Goal: Task Accomplishment & Management: Complete application form

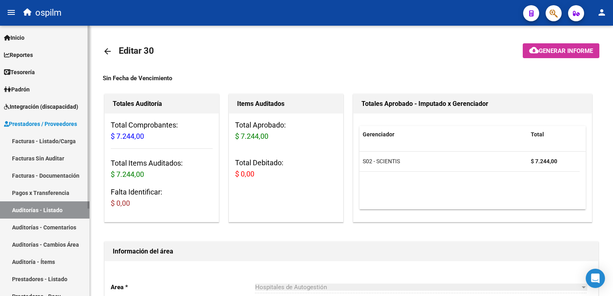
scroll to position [572, 0]
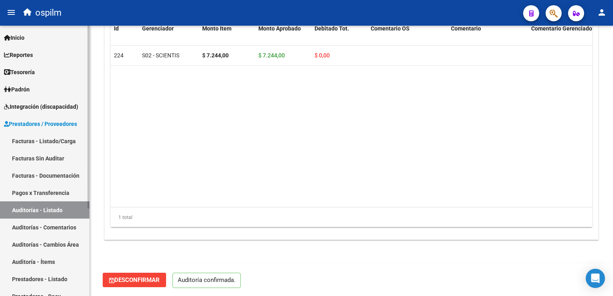
click at [54, 158] on link "Facturas Sin Auditar" at bounding box center [44, 158] width 89 height 17
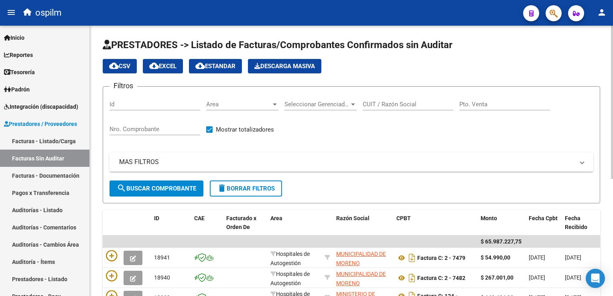
click at [137, 126] on input "Nro. Comprobante" at bounding box center [154, 128] width 91 height 7
type input "8098"
click at [165, 187] on span "search Buscar Comprobante" at bounding box center [156, 188] width 79 height 7
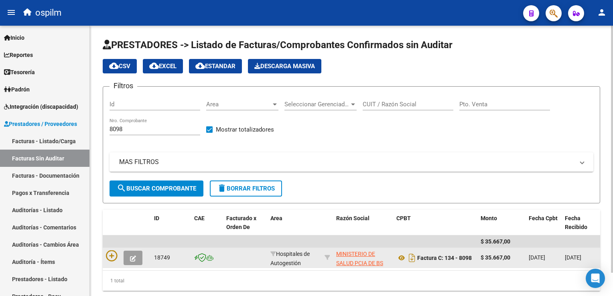
click at [105, 258] on datatable-body-cell at bounding box center [127, 258] width 48 height 20
click at [109, 259] on icon at bounding box center [111, 255] width 11 height 11
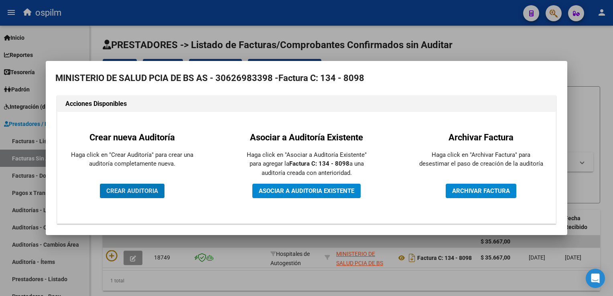
click at [128, 194] on span "CREAR AUDITORIA" at bounding box center [132, 190] width 52 height 7
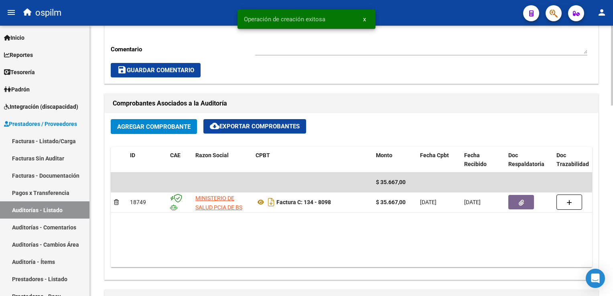
scroll to position [441, 0]
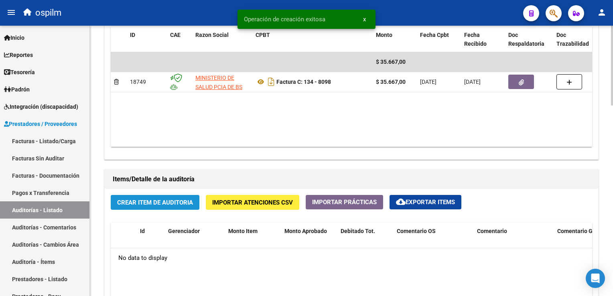
click at [158, 204] on span "Crear Item de Auditoria" at bounding box center [155, 202] width 76 height 7
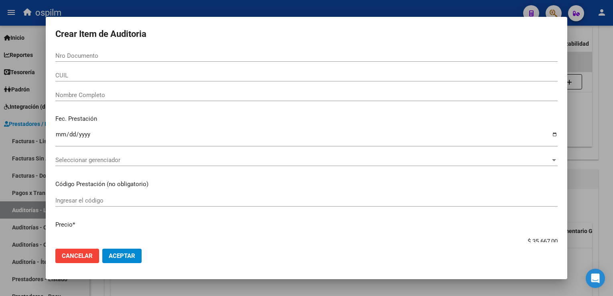
click at [60, 61] on div "Nro Documento" at bounding box center [306, 56] width 502 height 12
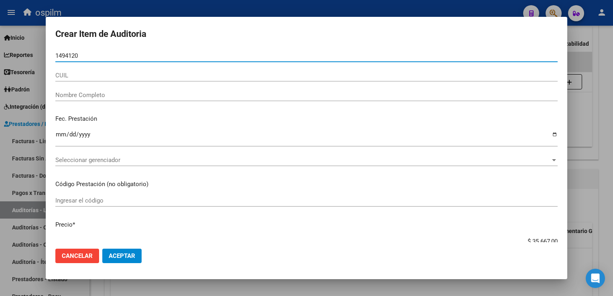
type input "14941207"
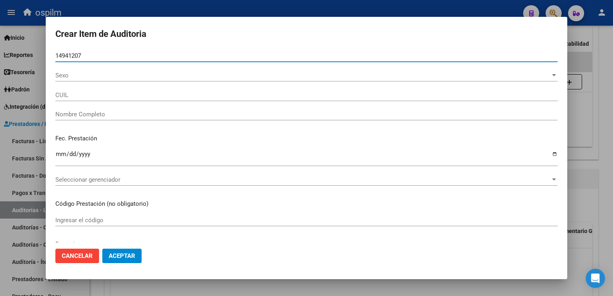
type input "20149412078"
type input "[PERSON_NAME], [PERSON_NAME] Á"
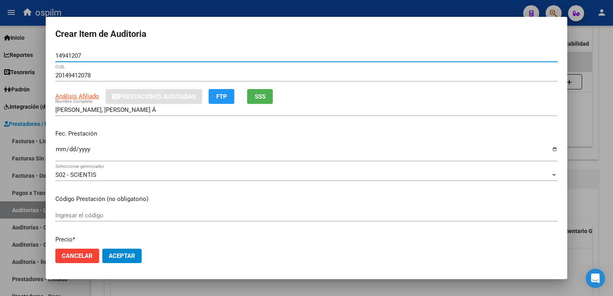
type input "14941207"
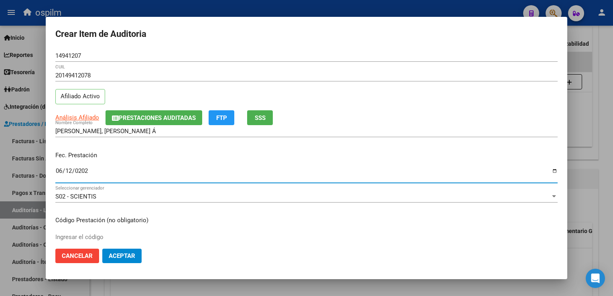
type input "[DATE]"
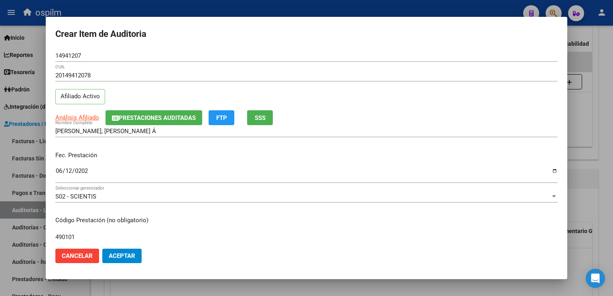
type input "490101"
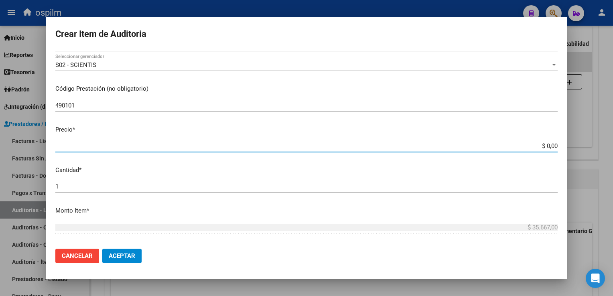
type input "$ 0,01"
type input "$ 0,11"
type input "$ 1,18"
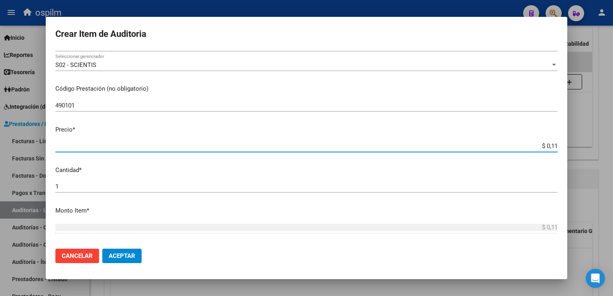
type input "$ 1,18"
type input "$ 11,88"
type input "$ 118,89"
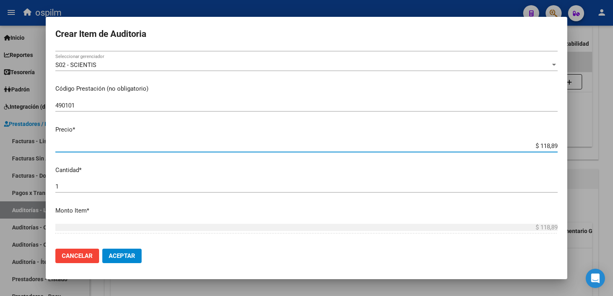
type input "$ 1.188,90"
type input "$ 11.889,00"
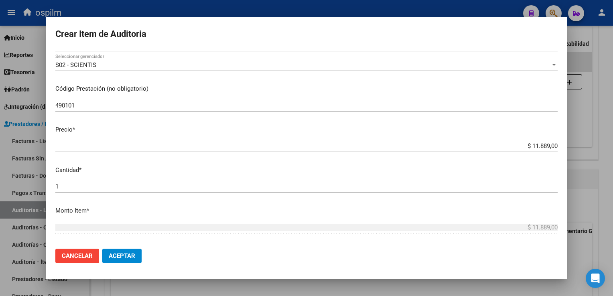
scroll to position [253, 0]
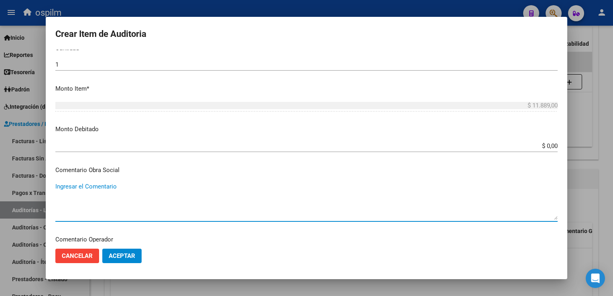
click at [118, 255] on span "Aceptar" at bounding box center [122, 255] width 26 height 7
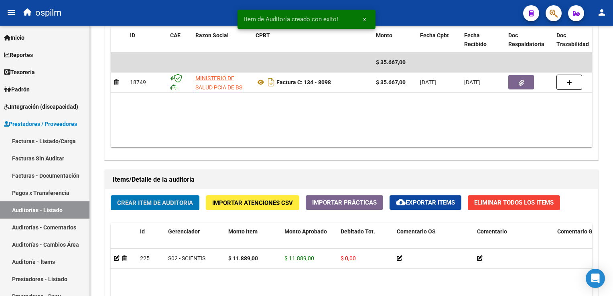
scroll to position [441, 0]
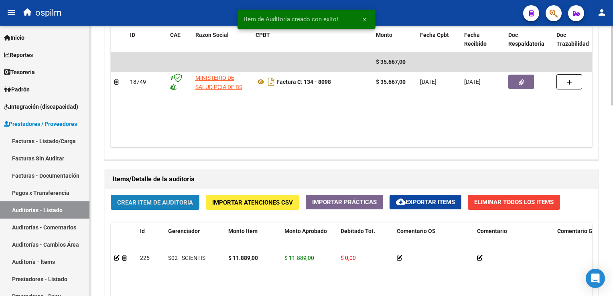
click at [142, 201] on span "Crear Item de Auditoria" at bounding box center [155, 202] width 76 height 7
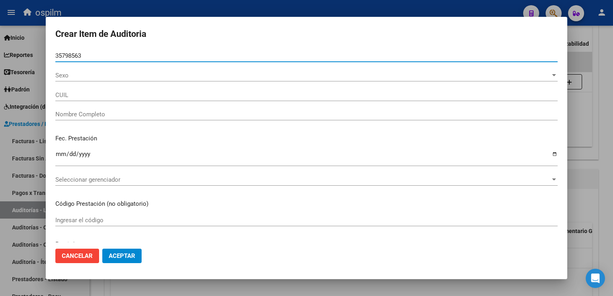
type input "35798563"
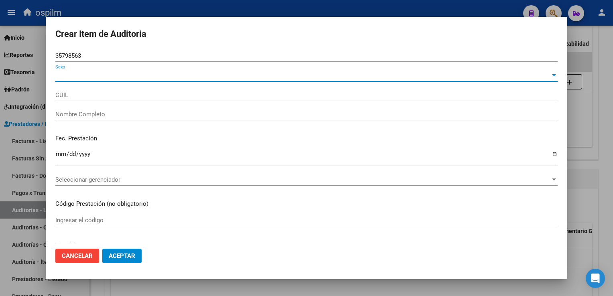
type input "27357985639"
type input "[PERSON_NAME] [PERSON_NAME]"
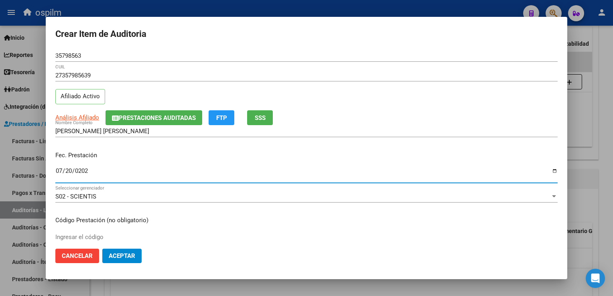
type input "[DATE]"
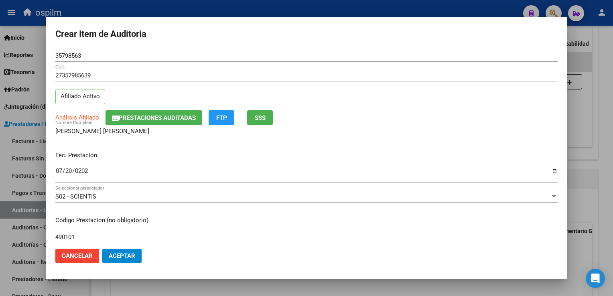
type input "490101"
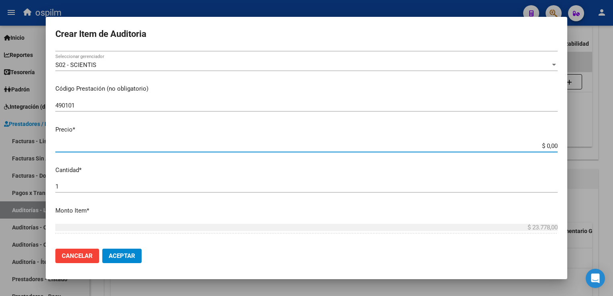
type input "$ 0,02"
type input "$ 0,23"
type input "$ 2,37"
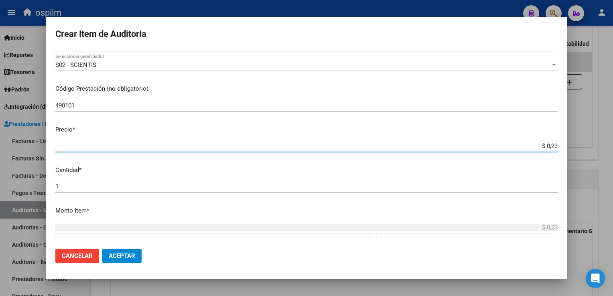
type input "$ 2,37"
type input "$ 23,77"
type input "$ 237,78"
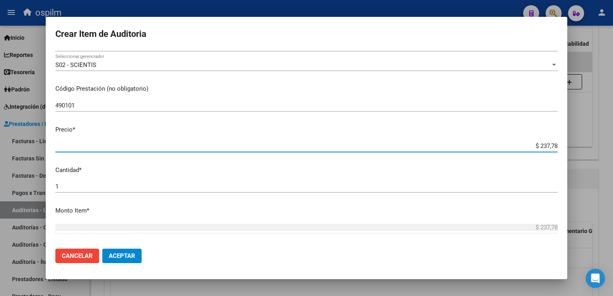
type input "$ 2.377,80"
type input "$ 23.778,00"
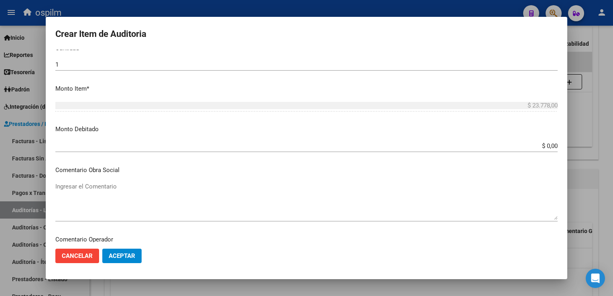
scroll to position [363, 0]
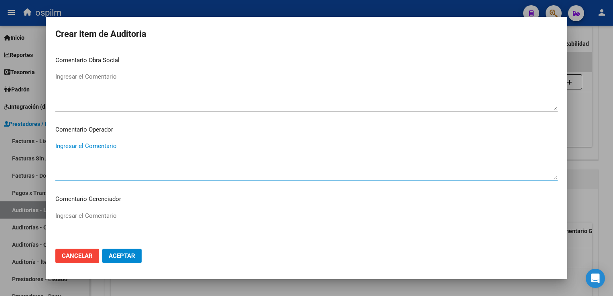
click at [131, 254] on span "Aceptar" at bounding box center [122, 255] width 26 height 7
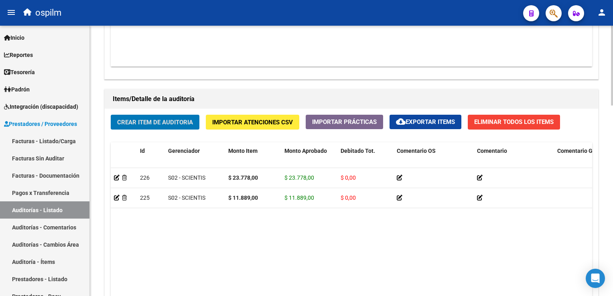
scroll to position [644, 0]
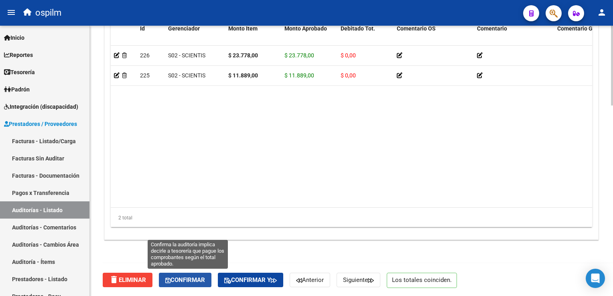
click at [194, 276] on span "Confirmar" at bounding box center [185, 279] width 40 height 7
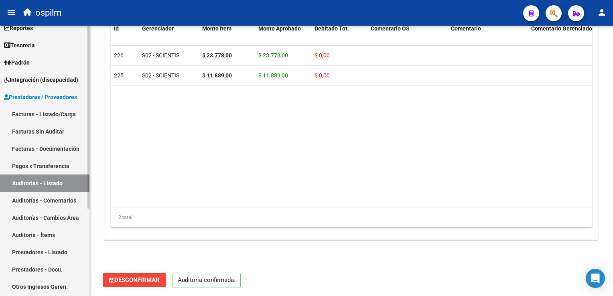
scroll to position [40, 0]
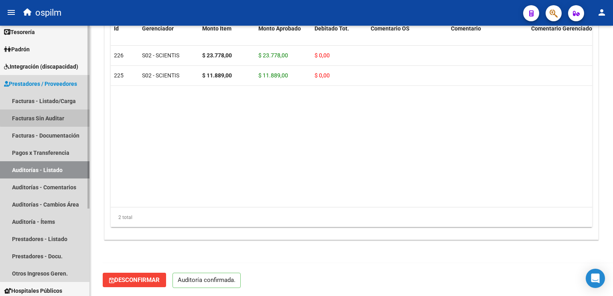
click at [58, 116] on link "Facturas Sin Auditar" at bounding box center [44, 117] width 89 height 17
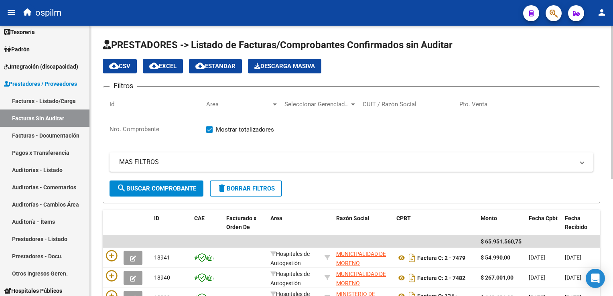
click at [124, 124] on div "Nro. Comprobante" at bounding box center [154, 126] width 91 height 17
type input "01"
type input "11485"
click at [154, 189] on span "search Buscar Comprobante" at bounding box center [156, 188] width 79 height 7
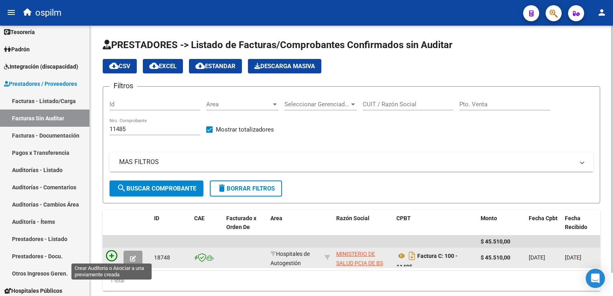
click at [111, 259] on icon at bounding box center [111, 255] width 11 height 11
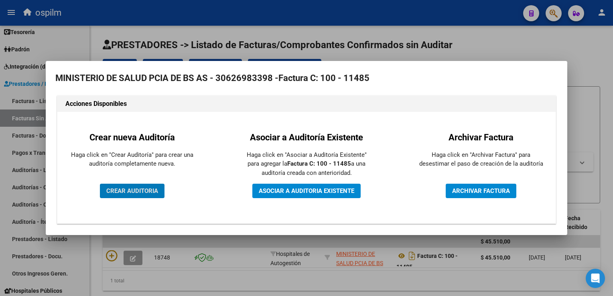
click at [138, 188] on span "CREAR AUDITORIA" at bounding box center [132, 190] width 52 height 7
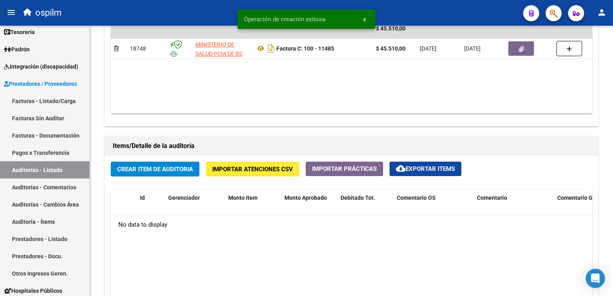
scroll to position [481, 0]
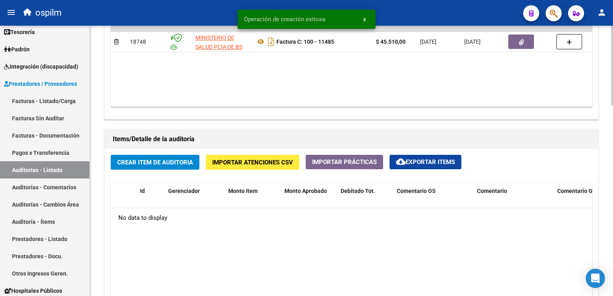
click at [152, 160] on span "Crear Item de Auditoria" at bounding box center [155, 162] width 76 height 7
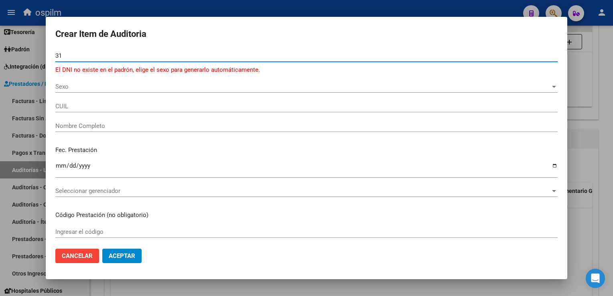
type input "3"
type input "31531769"
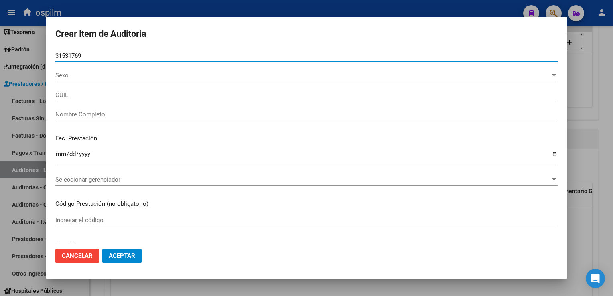
type input "27315317695"
type input "[PERSON_NAME] [PERSON_NAME]"
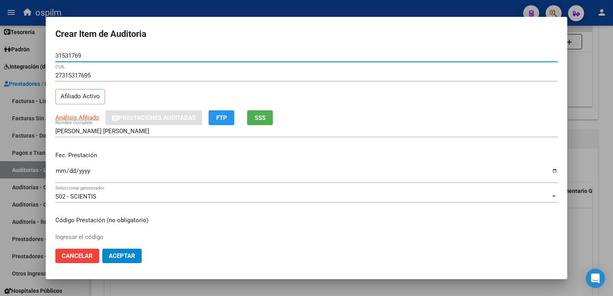
type input "31531769"
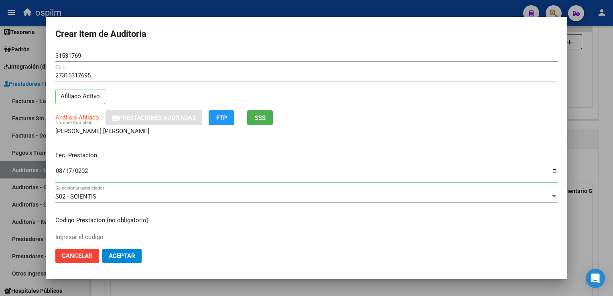
type input "[DATE]"
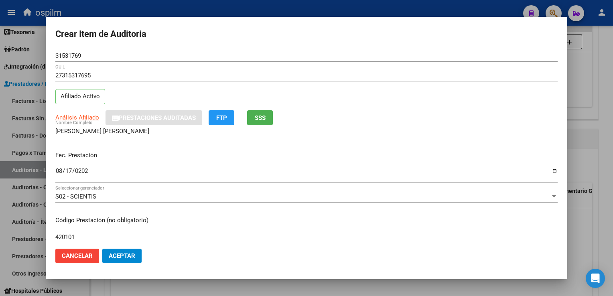
type input "420101"
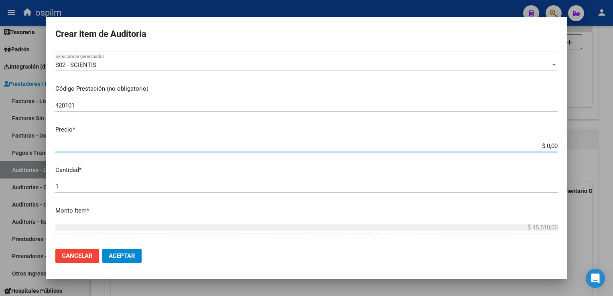
type input "$ 0,07"
type input "$ 0,72"
type input "$ 7,24"
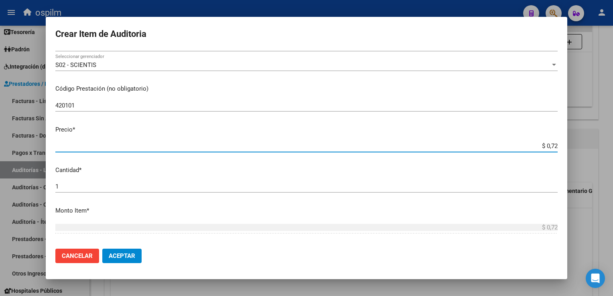
type input "$ 7,24"
type input "$ 72,44"
type input "$ 724,40"
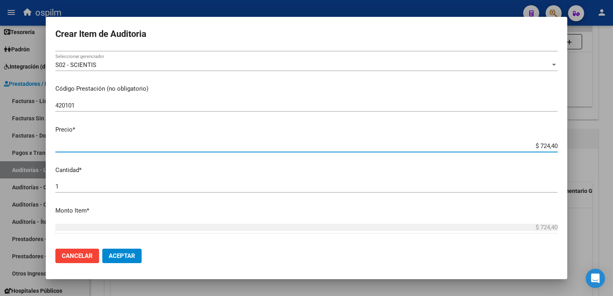
type input "$ 7.244,00"
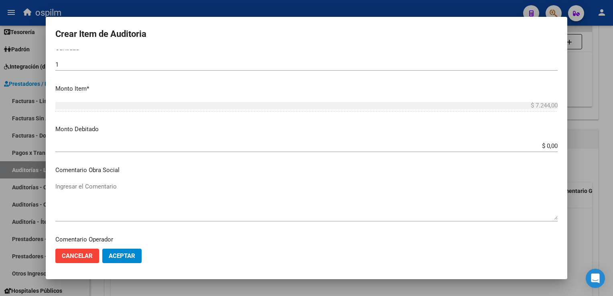
scroll to position [363, 0]
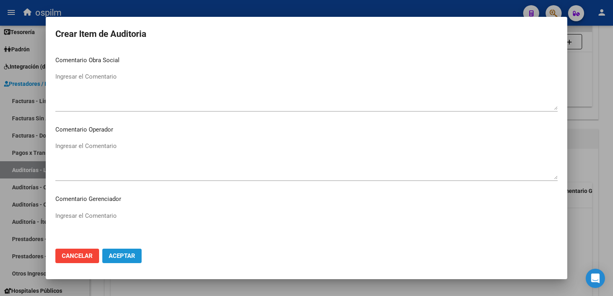
click at [117, 259] on span "Aceptar" at bounding box center [122, 255] width 26 height 7
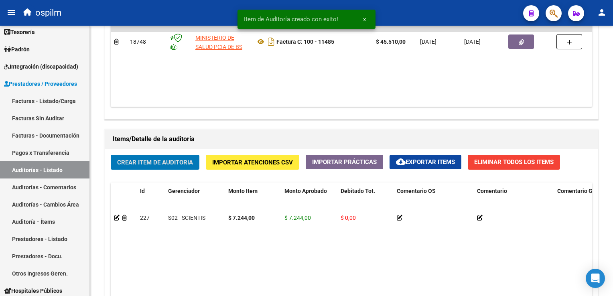
scroll to position [481, 0]
click at [174, 159] on span "Crear Item de Auditoria" at bounding box center [155, 162] width 76 height 7
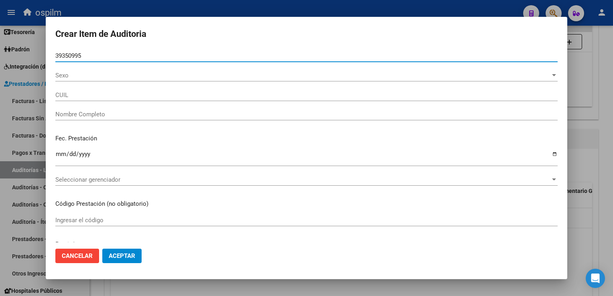
type input "39350995"
type input "20393509954"
type input "[PERSON_NAME]"
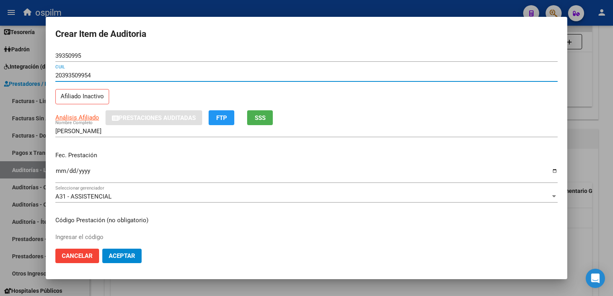
click at [257, 120] on span "SSS" at bounding box center [260, 117] width 11 height 7
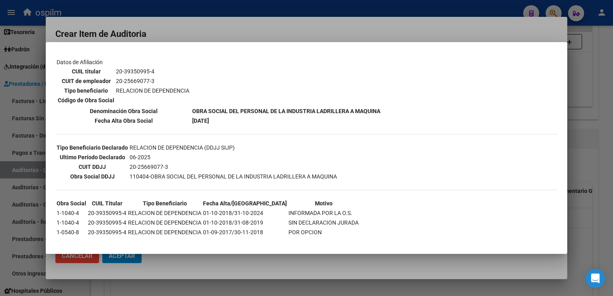
scroll to position [133, 0]
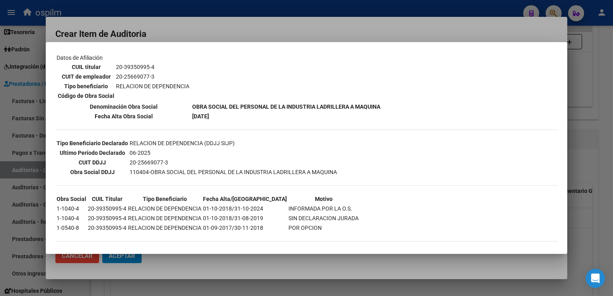
click at [599, 47] on div at bounding box center [306, 148] width 613 height 296
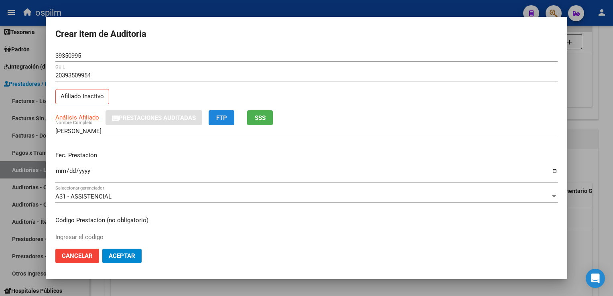
click at [228, 116] on button "FTP" at bounding box center [221, 117] width 26 height 15
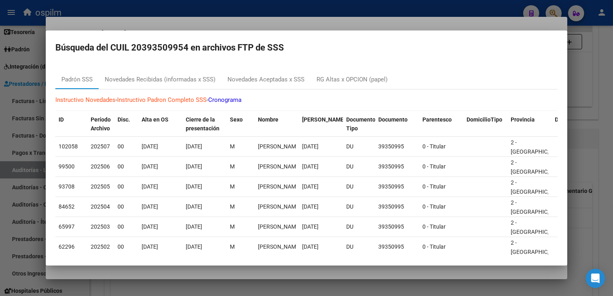
click at [586, 57] on div at bounding box center [306, 148] width 613 height 296
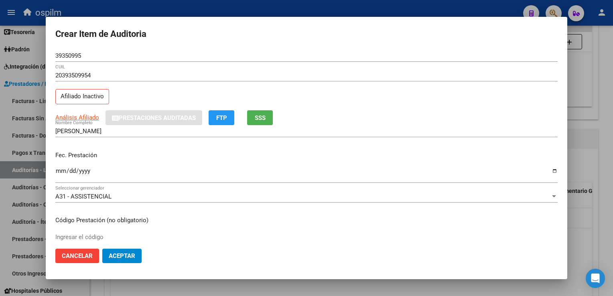
click at [220, 115] on span "FTP" at bounding box center [221, 117] width 11 height 7
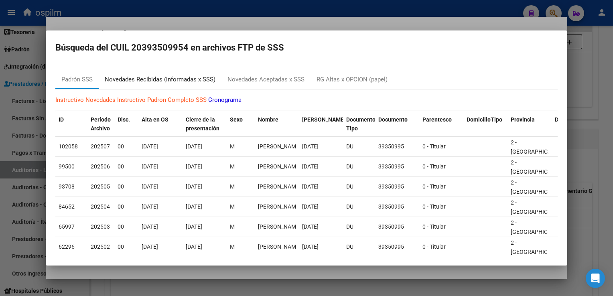
click at [163, 77] on div "Novedades Recibidas (informadas x SSS)" at bounding box center [160, 79] width 111 height 9
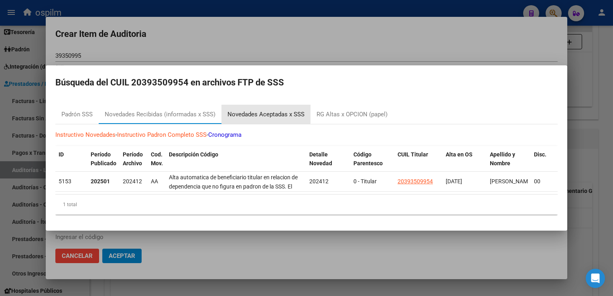
click at [260, 105] on div "Novedades Aceptadas x SSS" at bounding box center [265, 114] width 89 height 19
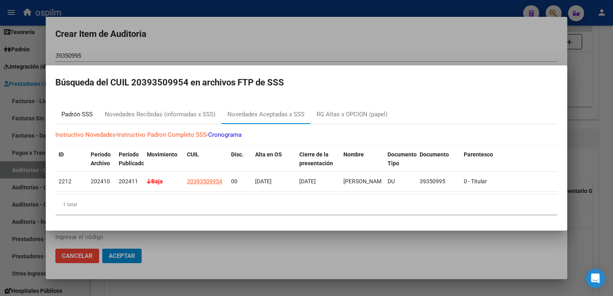
click at [81, 106] on div "Padrón SSS" at bounding box center [76, 114] width 43 height 19
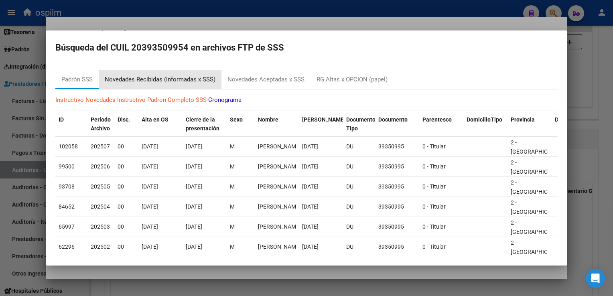
click at [115, 80] on div "Novedades Recibidas (informadas x SSS)" at bounding box center [160, 79] width 111 height 9
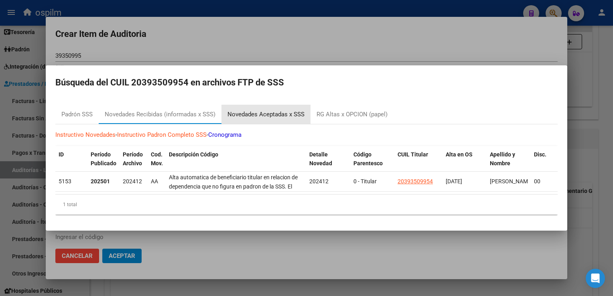
click at [244, 105] on div "Novedades Aceptadas x SSS" at bounding box center [265, 114] width 89 height 19
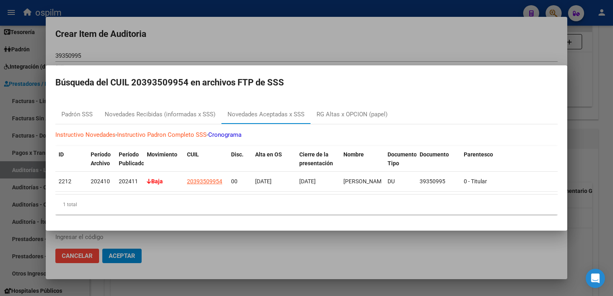
click at [430, 33] on div at bounding box center [306, 148] width 613 height 296
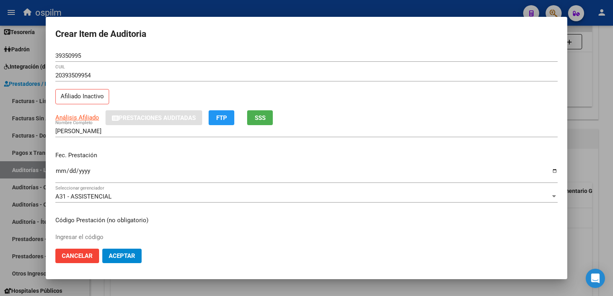
click at [222, 117] on span "FTP" at bounding box center [221, 117] width 11 height 7
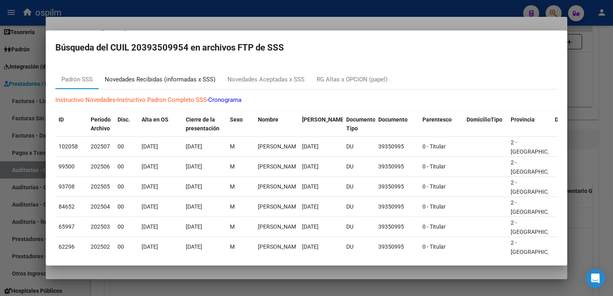
click at [124, 79] on div "Novedades Recibidas (informadas x SSS)" at bounding box center [160, 79] width 111 height 9
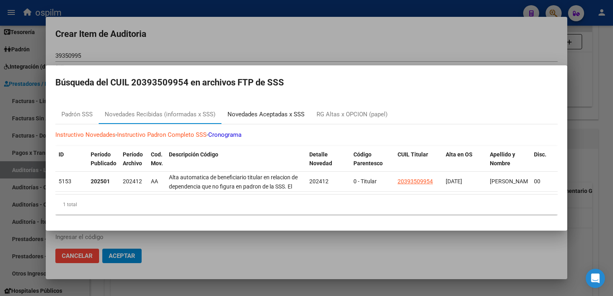
click at [241, 113] on div "Novedades Aceptadas x SSS" at bounding box center [265, 114] width 77 height 9
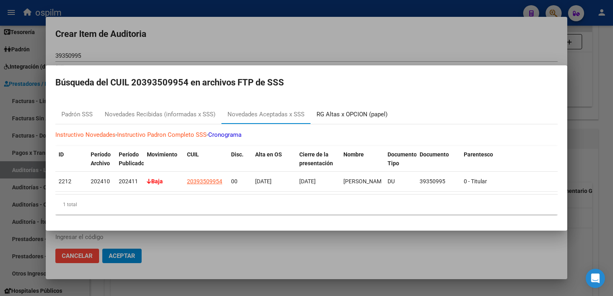
click at [356, 115] on div "RG Altas x OPCION (papel)" at bounding box center [351, 114] width 71 height 9
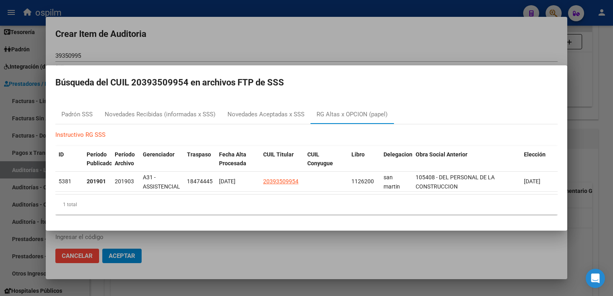
click at [471, 44] on div at bounding box center [306, 148] width 613 height 296
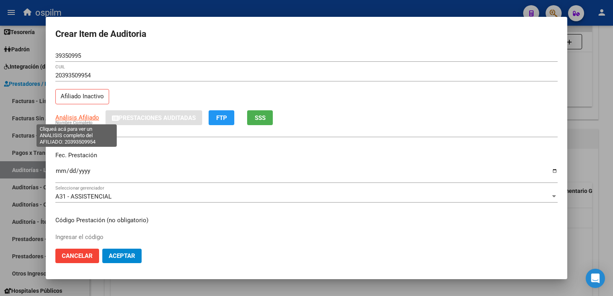
click at [82, 118] on span "Análisis Afiliado" at bounding box center [77, 117] width 44 height 7
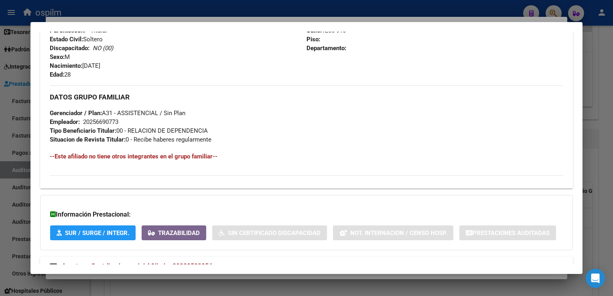
scroll to position [377, 0]
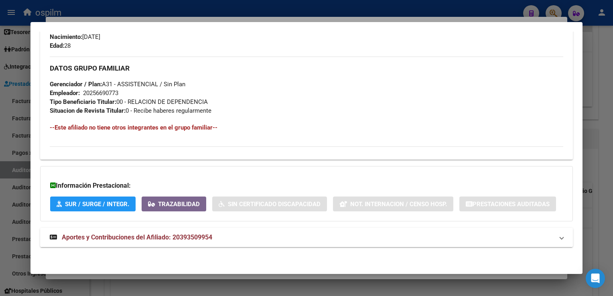
click at [152, 240] on span "Aportes y Contribuciones del Afiliado: 20393509954" at bounding box center [137, 237] width 150 height 8
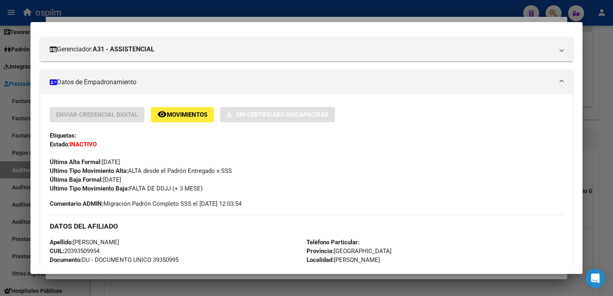
scroll to position [96, 0]
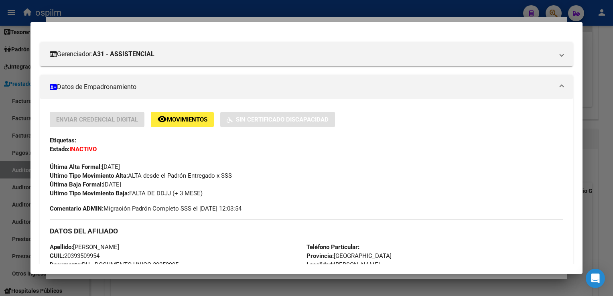
click at [161, 123] on button "remove_red_eye Movimientos" at bounding box center [182, 119] width 63 height 15
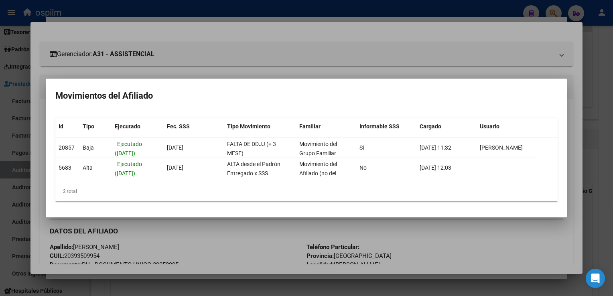
drag, startPoint x: 245, startPoint y: 238, endPoint x: 220, endPoint y: 153, distance: 88.5
click at [245, 238] on div at bounding box center [306, 148] width 613 height 296
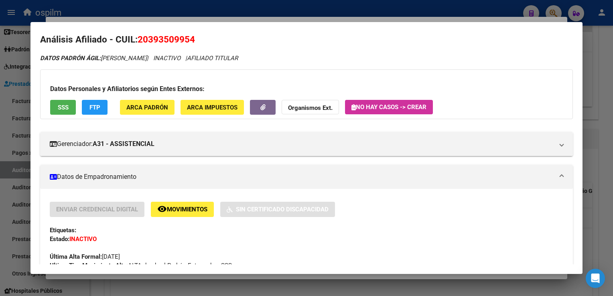
scroll to position [0, 0]
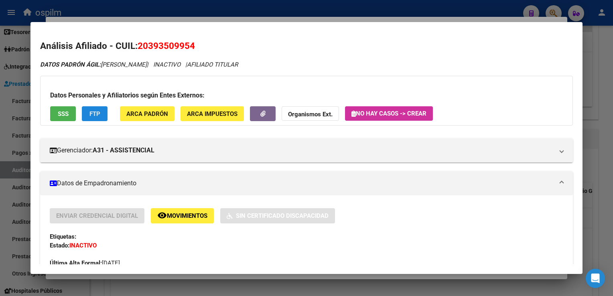
click at [96, 115] on span "FTP" at bounding box center [94, 113] width 11 height 7
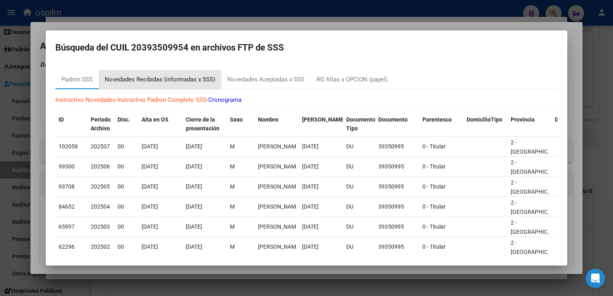
click at [130, 85] on div "Novedades Recibidas (informadas x SSS)" at bounding box center [160, 79] width 123 height 19
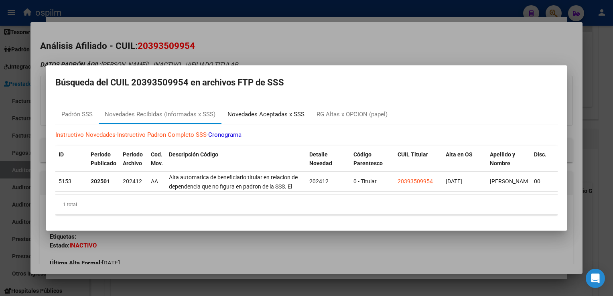
click at [260, 113] on div "Novedades Aceptadas x SSS" at bounding box center [265, 114] width 77 height 9
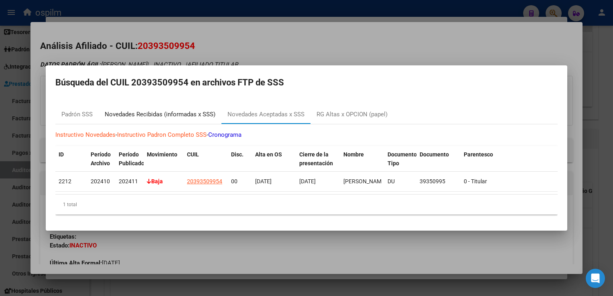
click at [144, 111] on div "Novedades Recibidas (informadas x SSS)" at bounding box center [160, 114] width 111 height 9
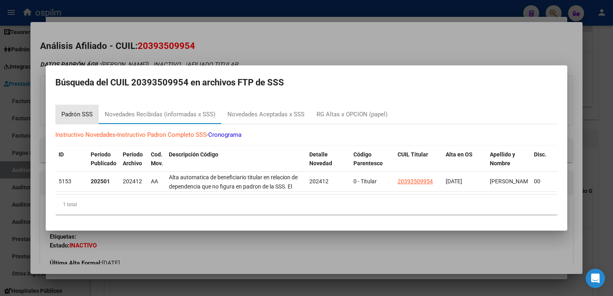
click at [78, 112] on div "Padrón SSS" at bounding box center [76, 114] width 31 height 9
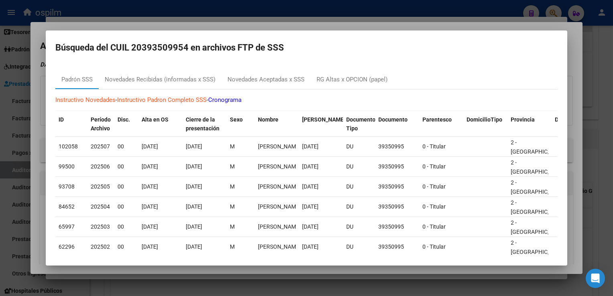
click at [293, 25] on div at bounding box center [306, 148] width 613 height 296
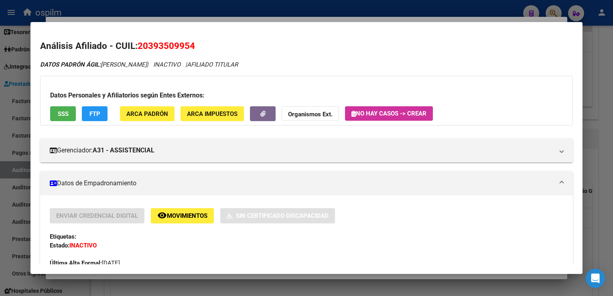
click at [55, 114] on button "SSS" at bounding box center [63, 113] width 26 height 15
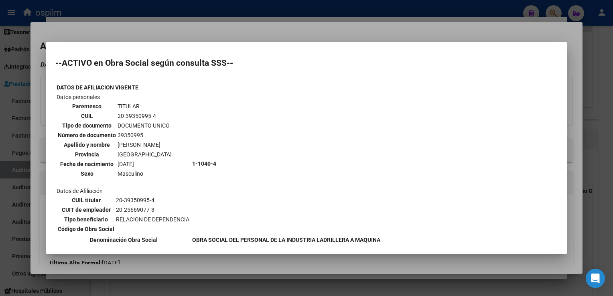
click at [247, 30] on div at bounding box center [306, 148] width 613 height 296
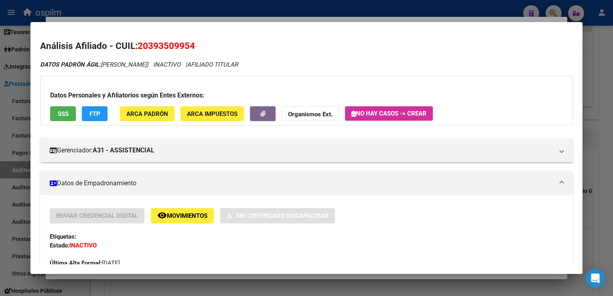
click at [372, 32] on mat-dialog-content "Análisis Afiliado - CUIL: 20393509954 DATOS PADRÓN ÁGIL: [PERSON_NAME] | INACTI…" at bounding box center [305, 148] width 551 height 232
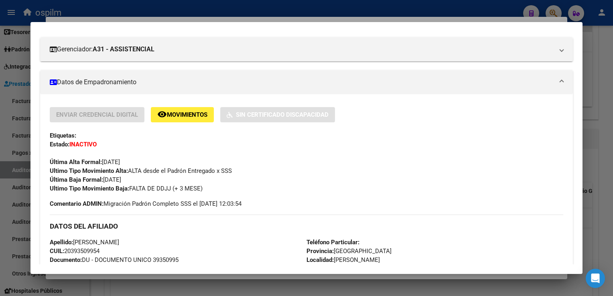
scroll to position [241, 0]
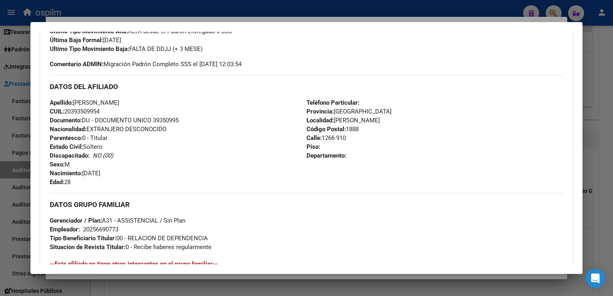
click at [594, 132] on div at bounding box center [306, 148] width 613 height 296
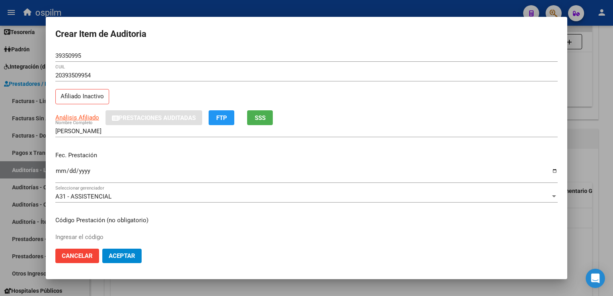
click at [596, 104] on div at bounding box center [306, 148] width 613 height 296
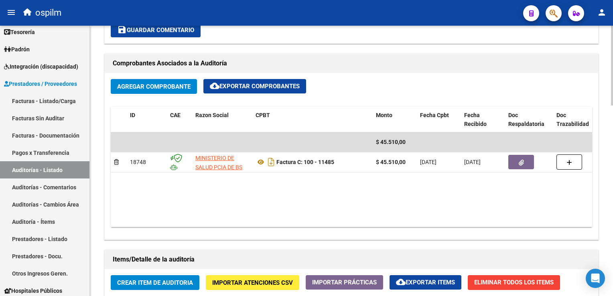
scroll to position [562, 0]
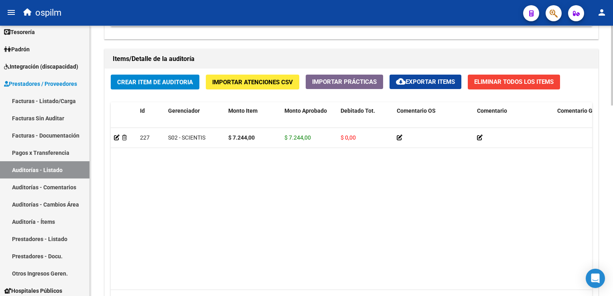
click at [144, 81] on span "Crear Item de Auditoria" at bounding box center [155, 82] width 76 height 7
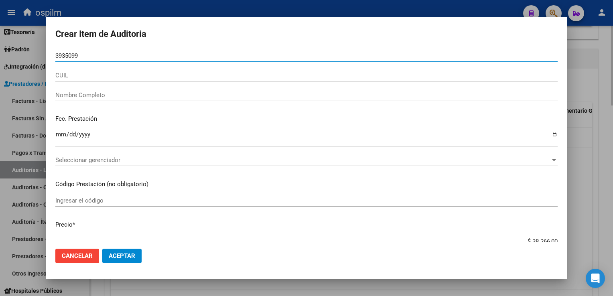
type input "39350995"
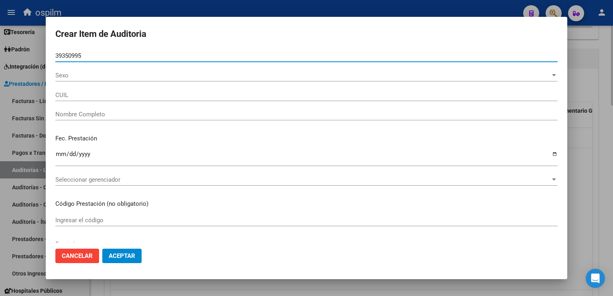
type input "20393509954"
type input "[PERSON_NAME]"
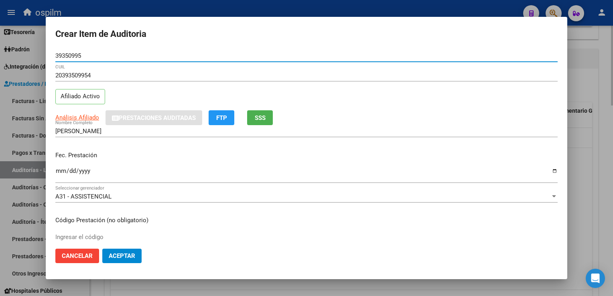
type input "39350995"
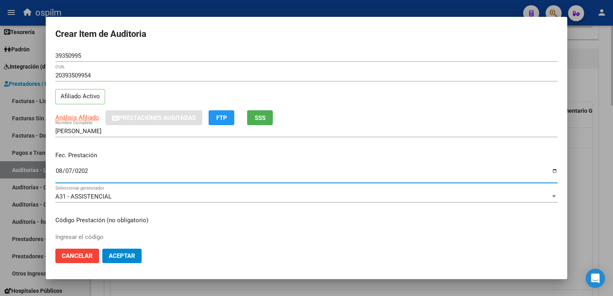
type input "[DATE]"
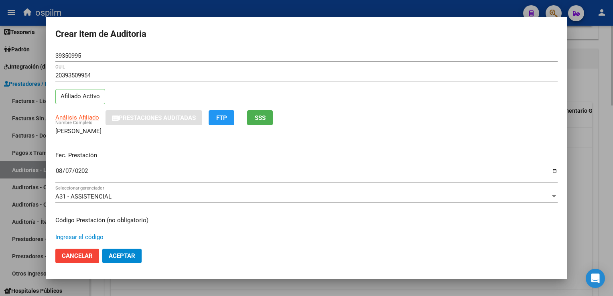
scroll to position [131, 0]
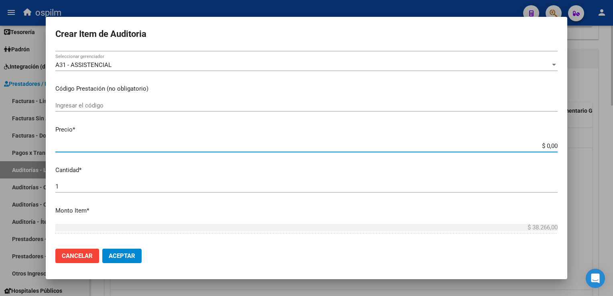
type input "$ 0,07"
type input "$ 0,72"
type input "$ 7,24"
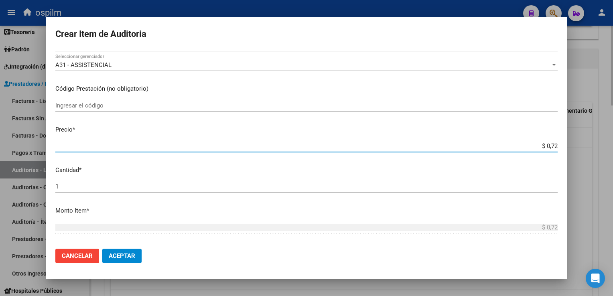
type input "$ 7,24"
type input "$ 72,44"
type input "$ 724,40"
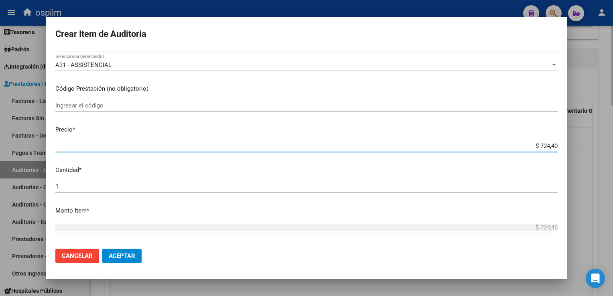
type input "$ 7.244,00"
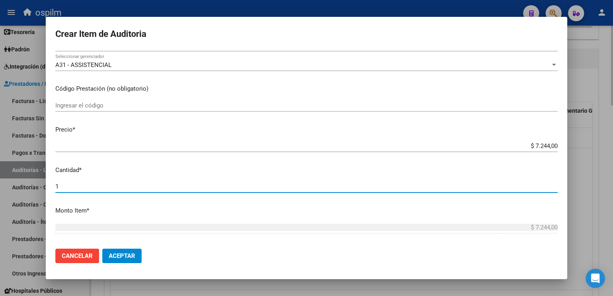
scroll to position [253, 0]
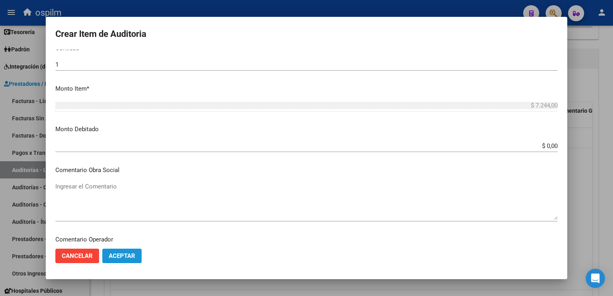
click at [129, 252] on span "Aceptar" at bounding box center [122, 255] width 26 height 7
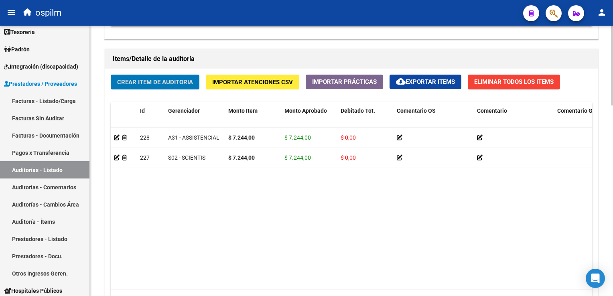
click at [154, 81] on span "Crear Item de Auditoria" at bounding box center [155, 82] width 76 height 7
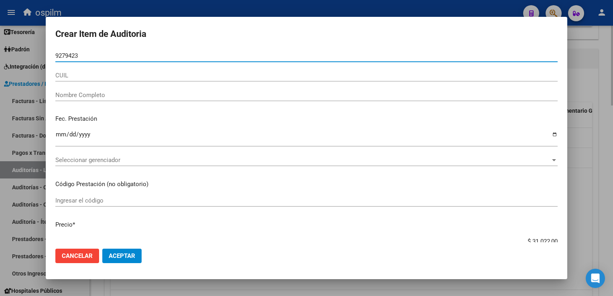
type input "92794237"
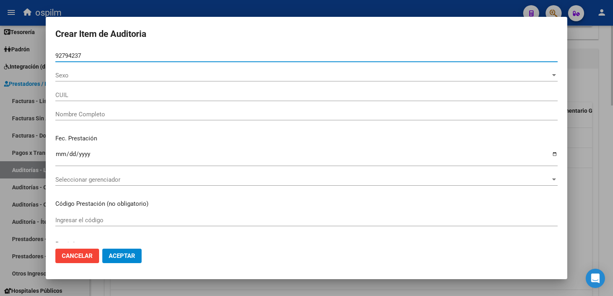
type input "20927942373"
type input "[PERSON_NAME], [PERSON_NAME]"
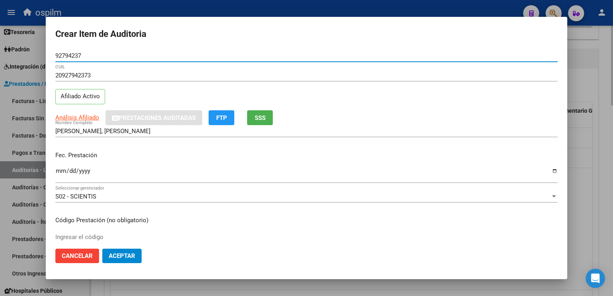
type input "92794237"
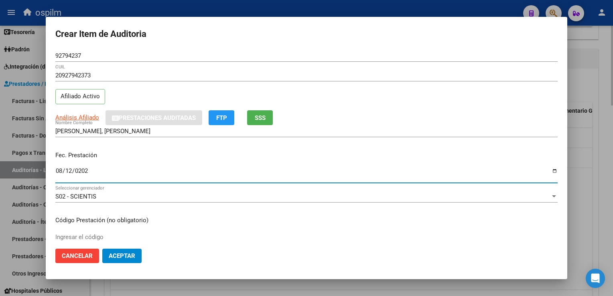
type input "[DATE]"
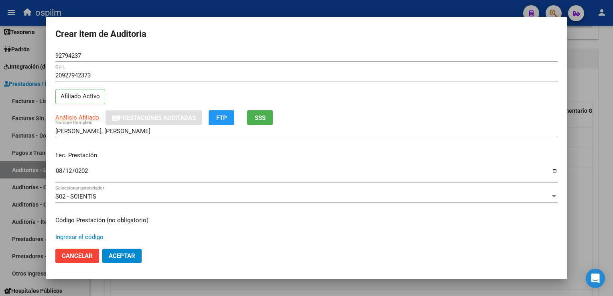
scroll to position [131, 0]
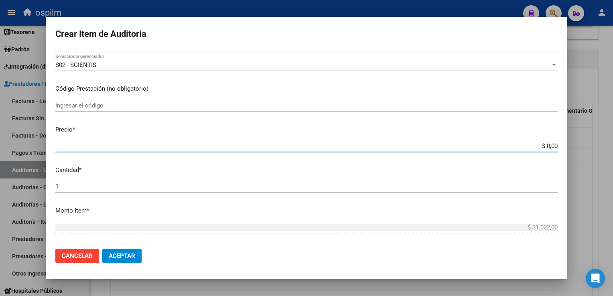
type input "$ 0,01"
type input "$ 0,11"
type input "$ 1,18"
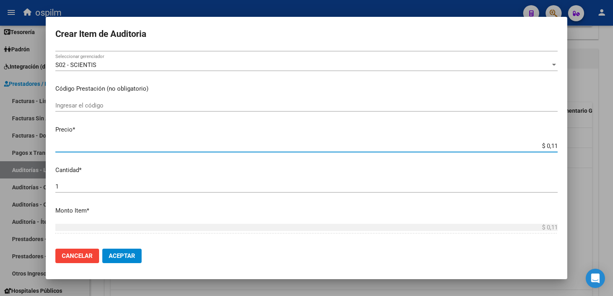
type input "$ 1,18"
type input "$ 11,88"
type input "$ 118,89"
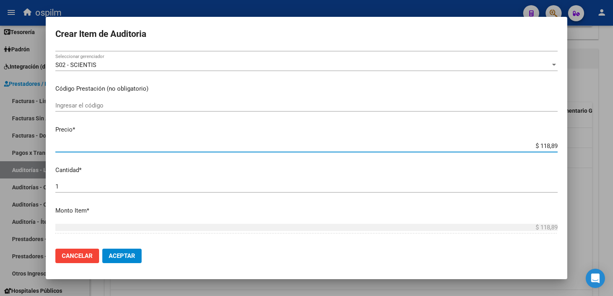
type input "$ 1.188,90"
type input "$ 11.889,00"
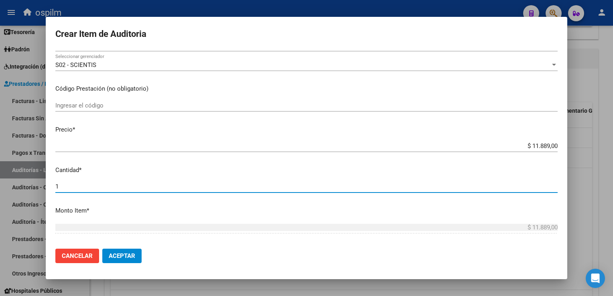
scroll to position [253, 0]
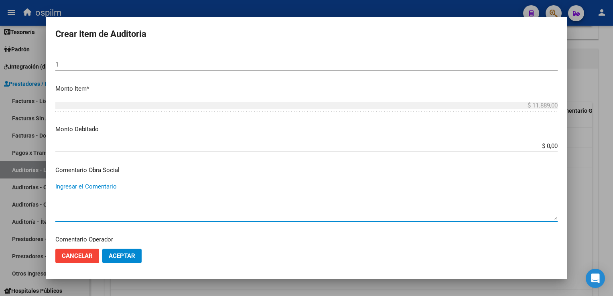
click at [115, 255] on span "Aceptar" at bounding box center [122, 255] width 26 height 7
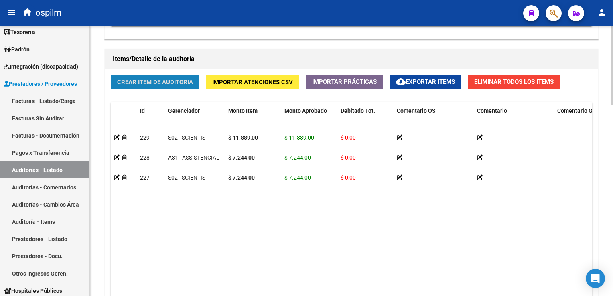
click at [153, 80] on span "Crear Item de Auditoria" at bounding box center [155, 82] width 76 height 7
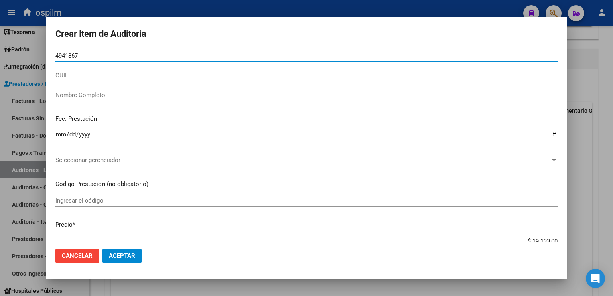
type input "49418675"
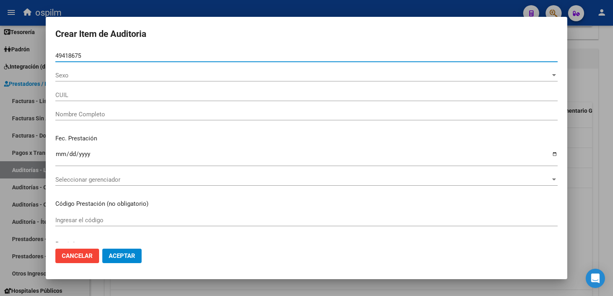
type input "20494186757"
type input "[PERSON_NAME] [PERSON_NAME]"
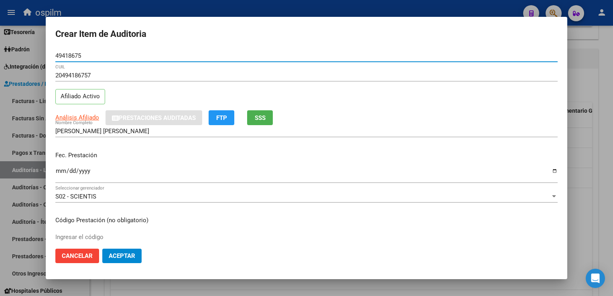
type input "49418675"
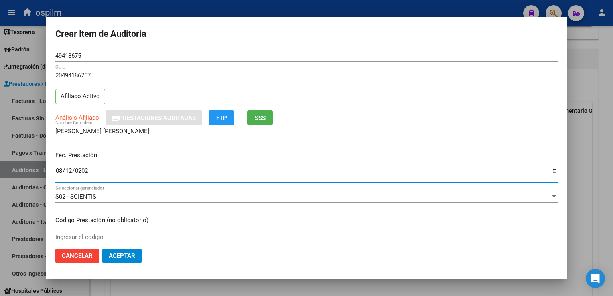
type input "[DATE]"
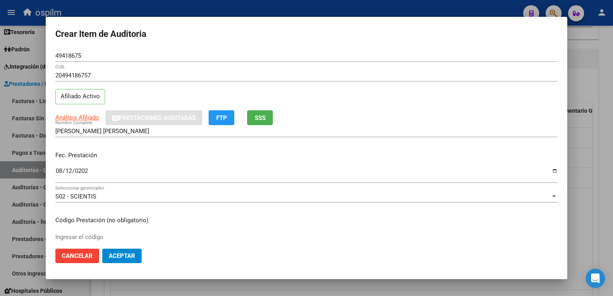
scroll to position [131, 0]
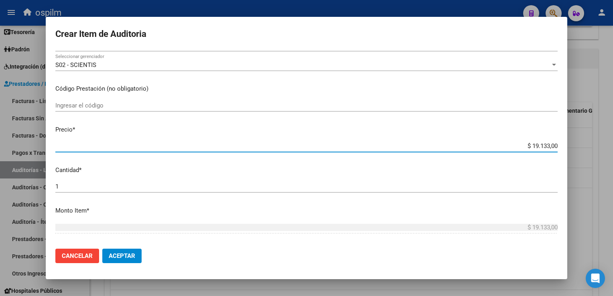
click at [530, 148] on input "$ 19.133,00" at bounding box center [306, 145] width 502 height 7
click at [525, 147] on input "$ 19.133,00" at bounding box center [306, 145] width 502 height 7
drag, startPoint x: 518, startPoint y: 145, endPoint x: 614, endPoint y: 166, distance: 98.1
click at [612, 166] on html "menu ospilm person Firma Express Inicio Calendario SSS Instructivos Contacto OS…" at bounding box center [306, 148] width 613 height 296
type input "$ 0,07"
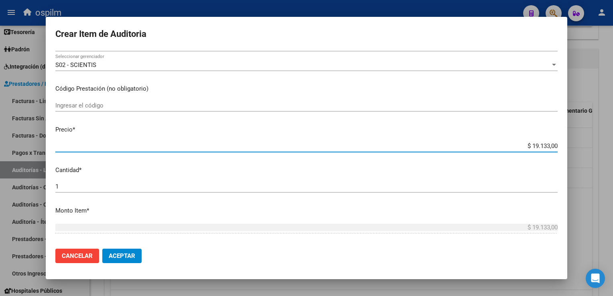
type input "$ 0,07"
type input "$ 0,72"
type input "$ 7,24"
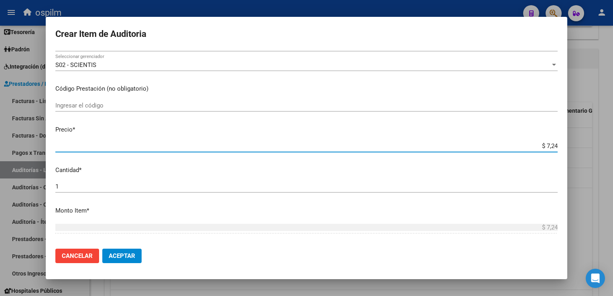
type input "$ 72,44"
type input "$ 724,40"
type input "$ 7.244,00"
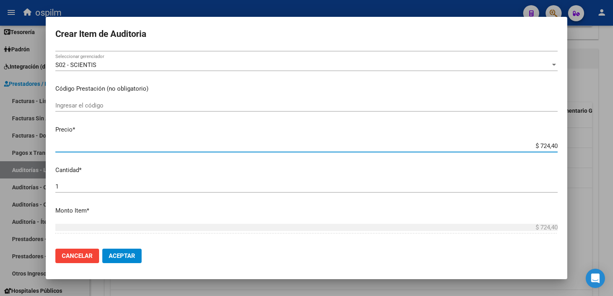
type input "$ 7.244,00"
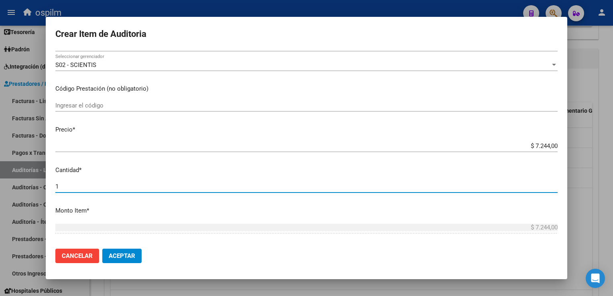
scroll to position [253, 0]
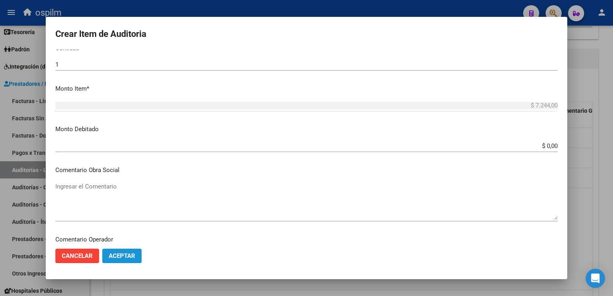
click at [115, 253] on span "Aceptar" at bounding box center [122, 255] width 26 height 7
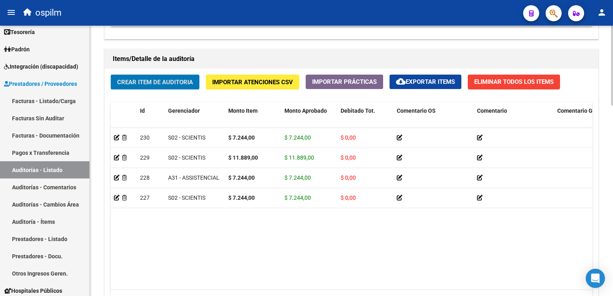
click at [160, 75] on button "Crear Item de Auditoria" at bounding box center [155, 82] width 89 height 15
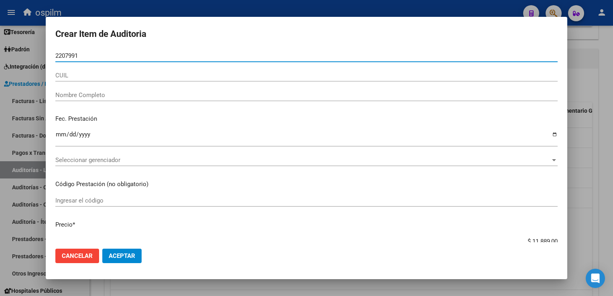
type input "22079913"
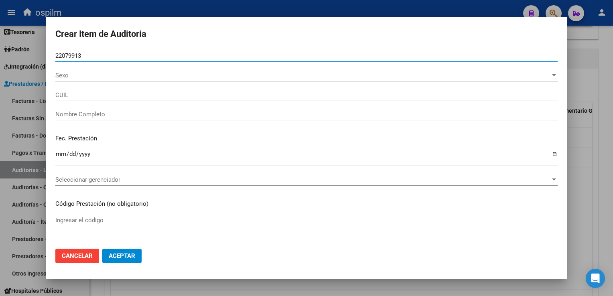
type input "27220799137"
type input "[PERSON_NAME]"
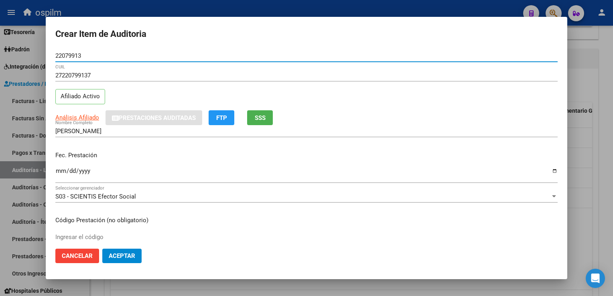
type input "22079913"
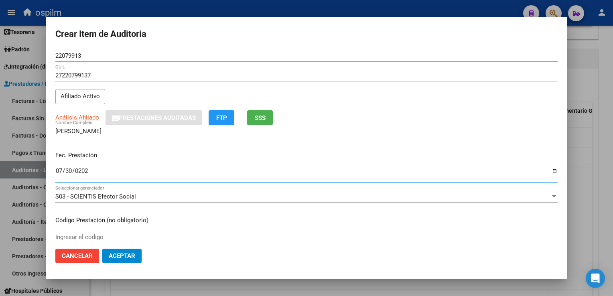
type input "[DATE]"
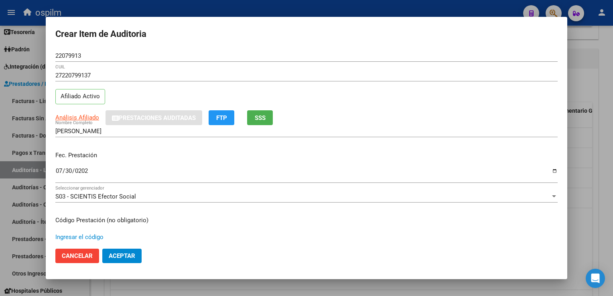
scroll to position [131, 0]
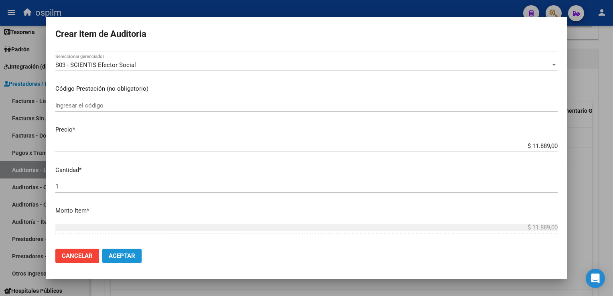
click at [122, 256] on span "Aceptar" at bounding box center [122, 255] width 26 height 7
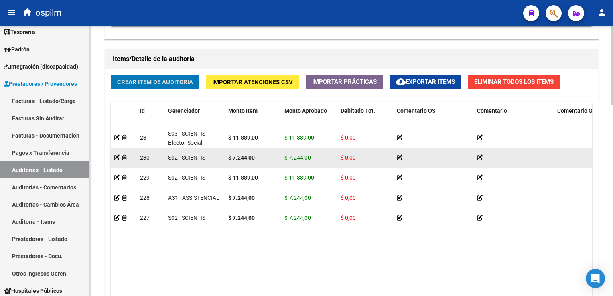
scroll to position [644, 0]
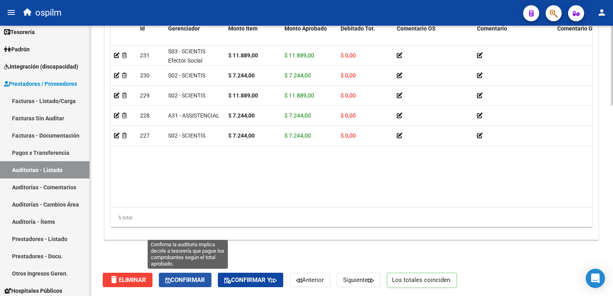
click at [193, 275] on button "Confirmar" at bounding box center [185, 280] width 53 height 14
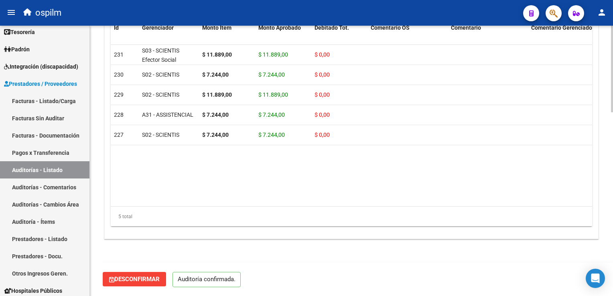
scroll to position [572, 0]
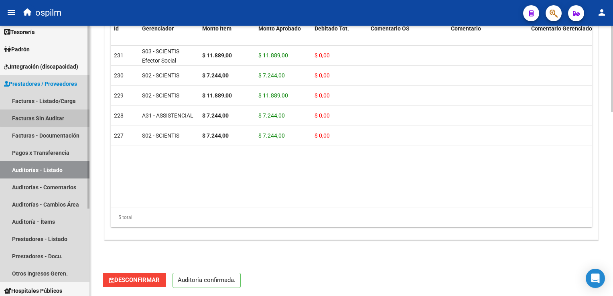
click at [48, 117] on link "Facturas Sin Auditar" at bounding box center [44, 117] width 89 height 17
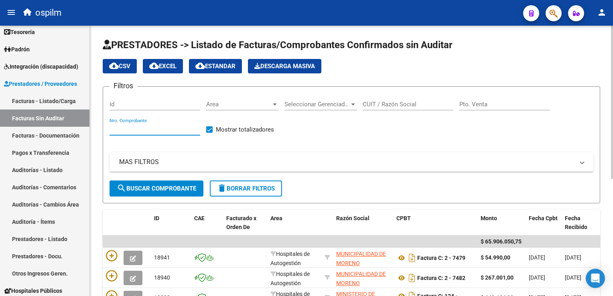
click at [137, 131] on input "Nro. Comprobante" at bounding box center [154, 128] width 91 height 7
type input "205162"
click at [154, 192] on button "search Buscar Comprobante" at bounding box center [156, 188] width 94 height 16
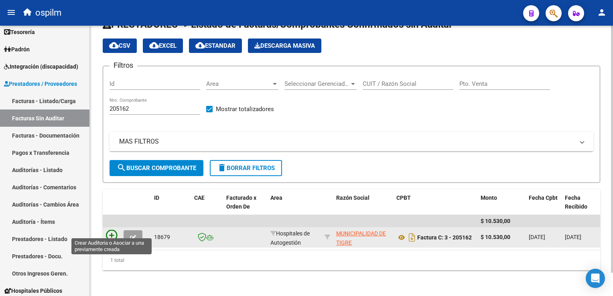
click at [114, 230] on icon at bounding box center [111, 235] width 11 height 11
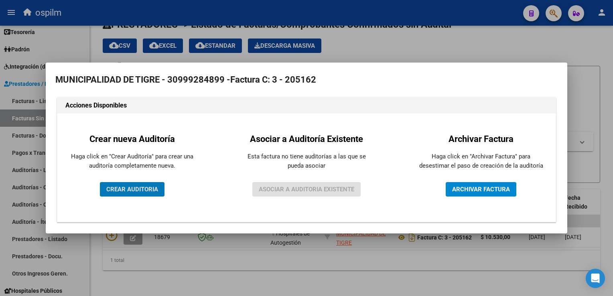
click at [139, 194] on button "CREAR AUDITORIA" at bounding box center [132, 189] width 65 height 14
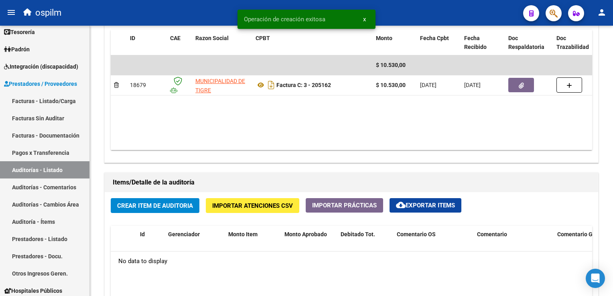
scroll to position [441, 0]
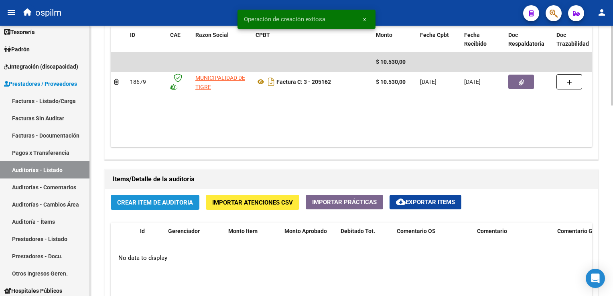
click at [180, 204] on span "Crear Item de Auditoria" at bounding box center [155, 202] width 76 height 7
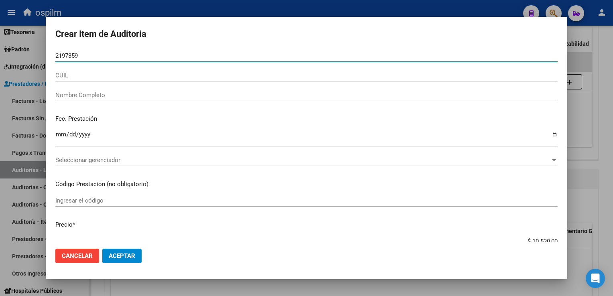
type input "21973598"
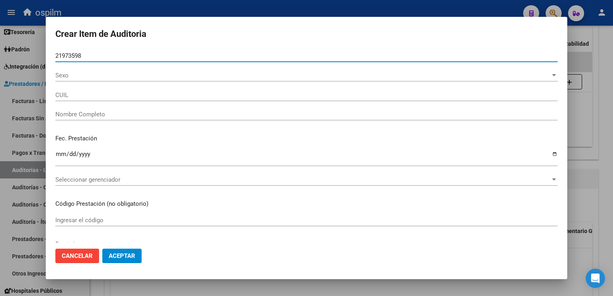
type input "20219735988"
type input "[PERSON_NAME]"
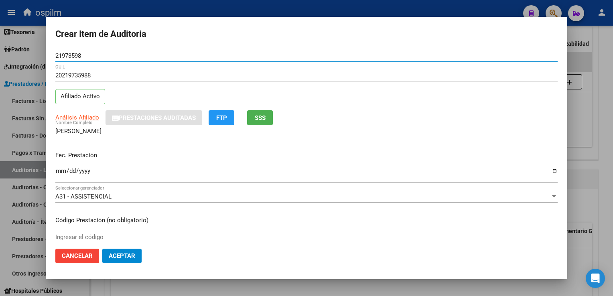
type input "21973598"
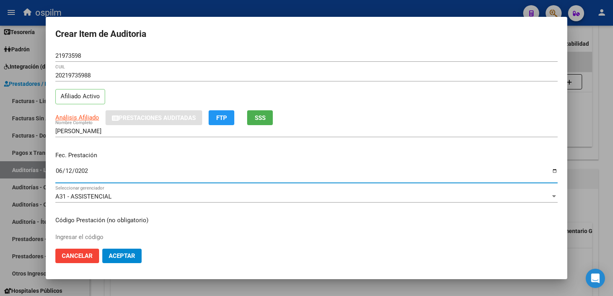
type input "[DATE]"
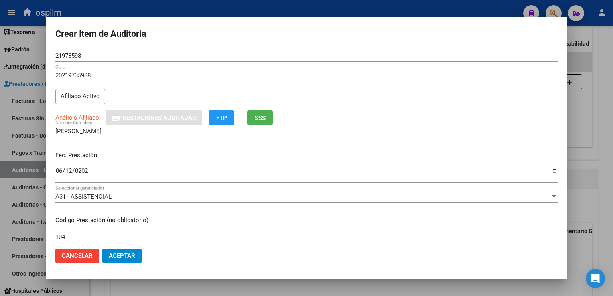
type input "104"
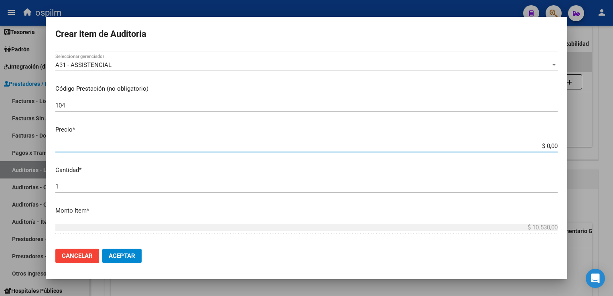
type input "$ 0,03"
type input "$ 0,39"
type input "$ 3,99"
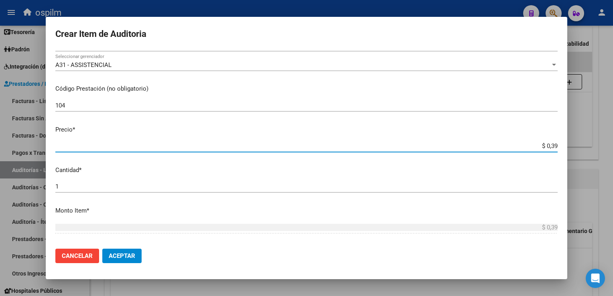
type input "$ 3,99"
type input "$ 39,98"
type input "$ 399,80"
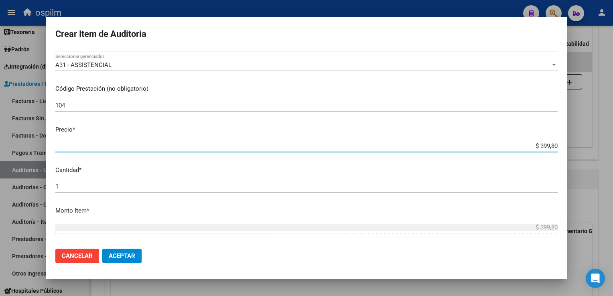
type input "$ 3.998,00"
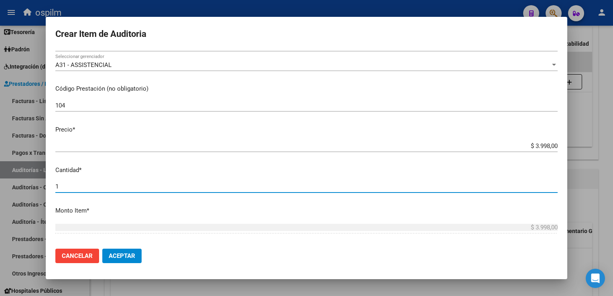
scroll to position [253, 0]
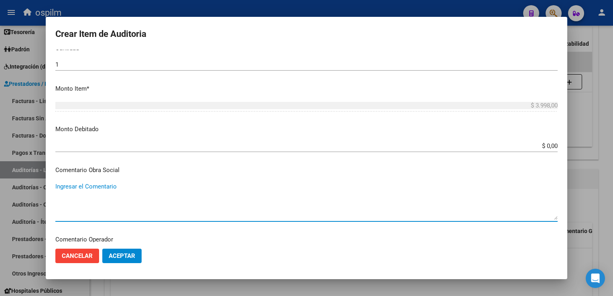
click at [123, 255] on span "Aceptar" at bounding box center [122, 255] width 26 height 7
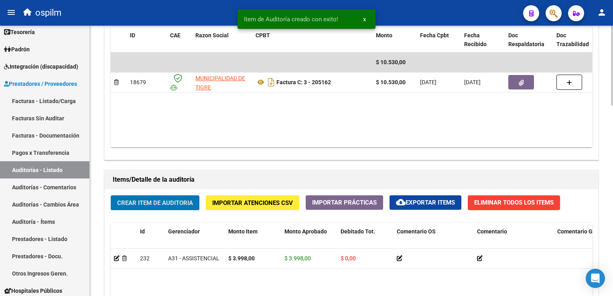
scroll to position [441, 0]
click at [135, 200] on span "Crear Item de Auditoria" at bounding box center [155, 202] width 76 height 7
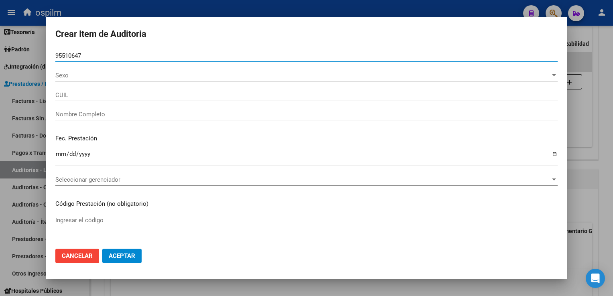
type input "95510647"
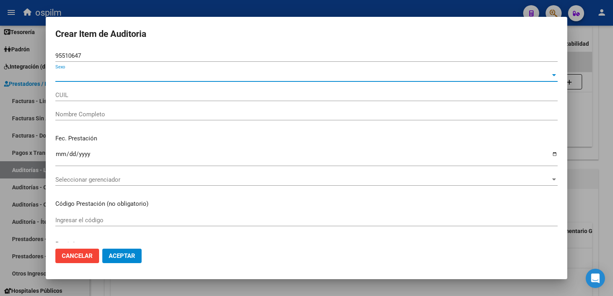
type input "20955106475"
type input "[PERSON_NAME] -"
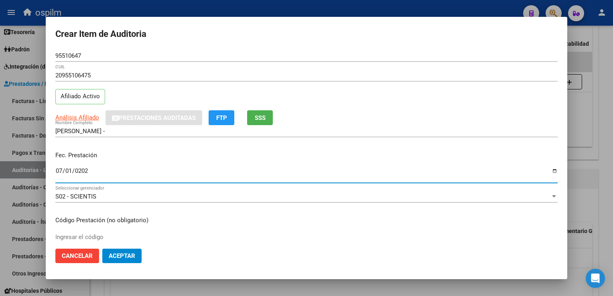
type input "[DATE]"
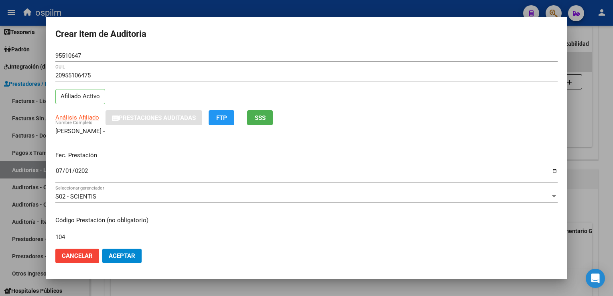
type input "104"
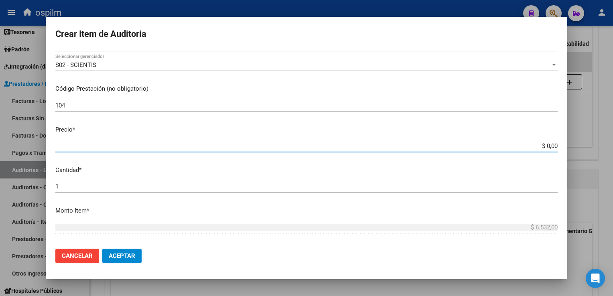
type input "$ 0,03"
type input "$ 0,39"
type input "$ 3,99"
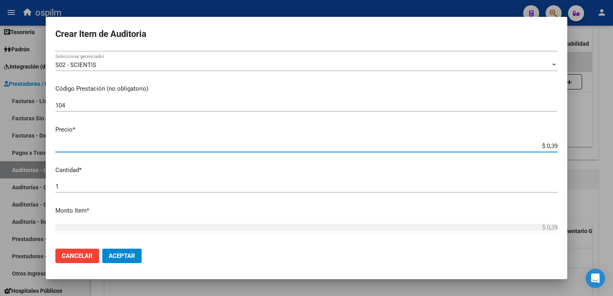
type input "$ 3,99"
type input "$ 39,98"
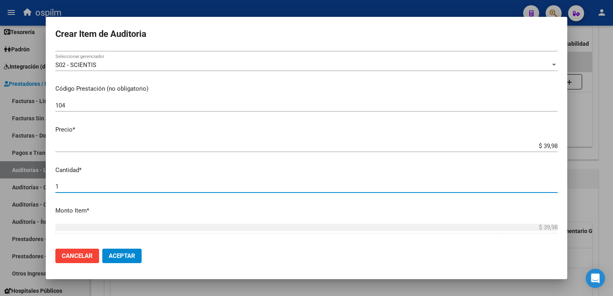
click at [551, 144] on app-form-text-field "Precio * $ 39,98 Ingresar el precio" at bounding box center [309, 137] width 508 height 25
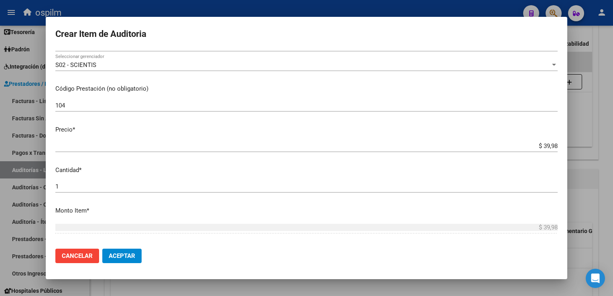
click at [547, 144] on input "$ 39,98" at bounding box center [306, 145] width 502 height 7
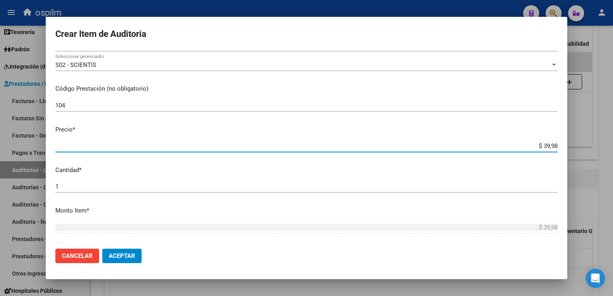
click at [549, 144] on input "$ 39,98" at bounding box center [306, 145] width 502 height 7
click at [551, 144] on app-form-text-field "Precio * $ 39,98 Ingresar el precio" at bounding box center [309, 137] width 508 height 25
drag, startPoint x: 536, startPoint y: 147, endPoint x: 611, endPoint y: 148, distance: 74.6
click at [611, 148] on div "Crear Item de Auditoria 95510647 Nro Documento 20955106475 CUIL Afiliado Activo…" at bounding box center [306, 148] width 613 height 296
type input "$ 0,03"
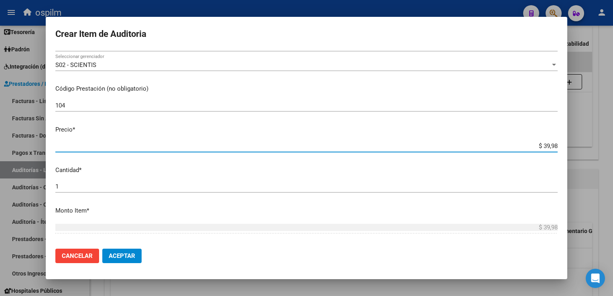
type input "$ 0,03"
type input "$ 0,39"
type input "$ 3,99"
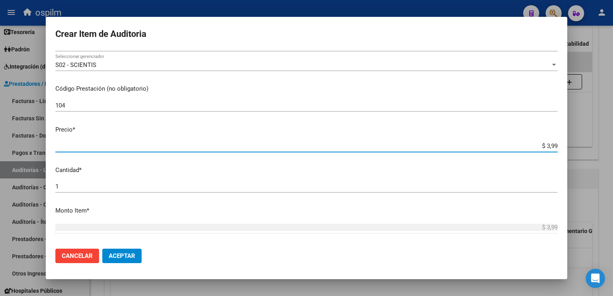
type input "$ 39,98"
type input "$ 399,80"
type input "$ 3.998,00"
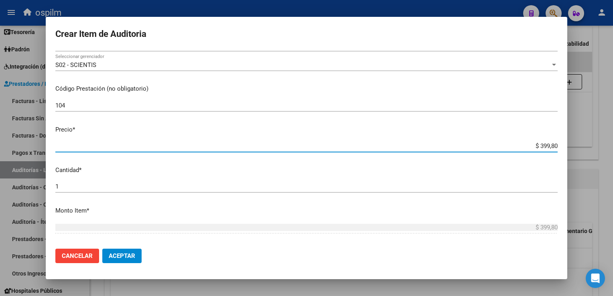
type input "$ 3.998,00"
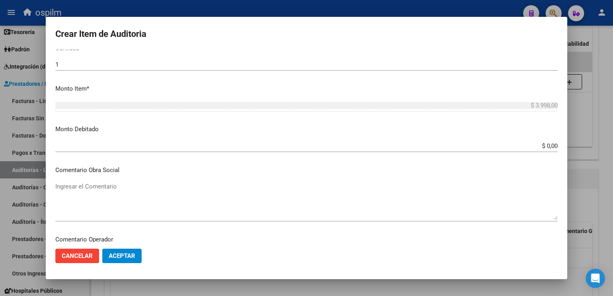
scroll to position [363, 0]
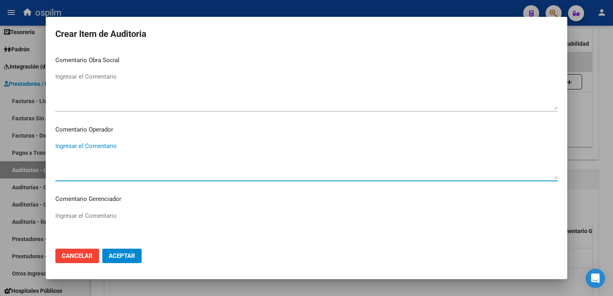
click at [122, 253] on span "Aceptar" at bounding box center [122, 255] width 26 height 7
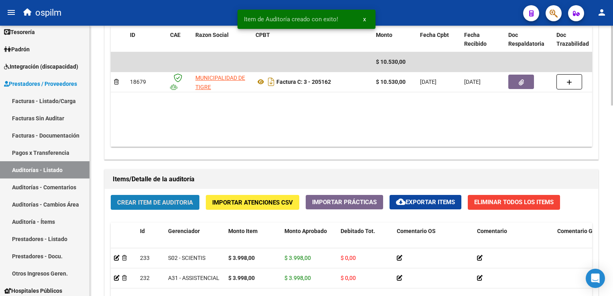
click at [148, 195] on button "Crear Item de Auditoria" at bounding box center [155, 202] width 89 height 15
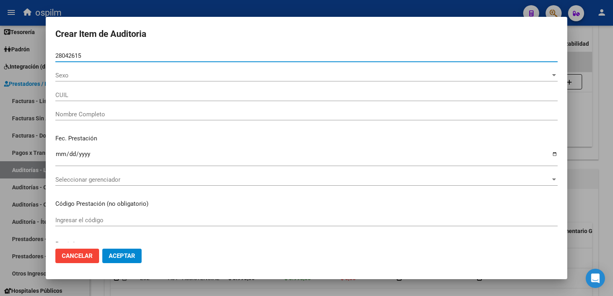
type input "28042615"
type input "20280426157"
type input "QUIETA, [PERSON_NAME]"
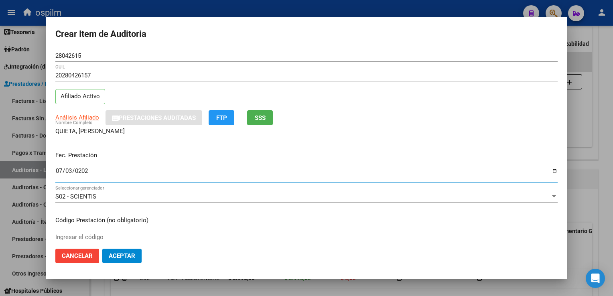
type input "[DATE]"
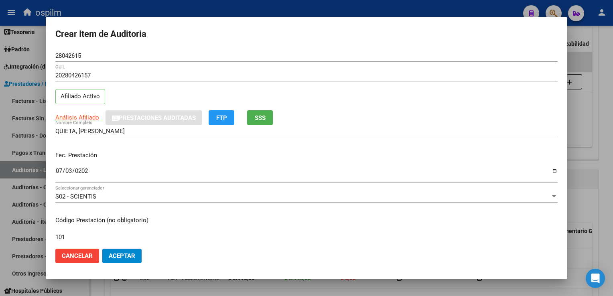
type input "101"
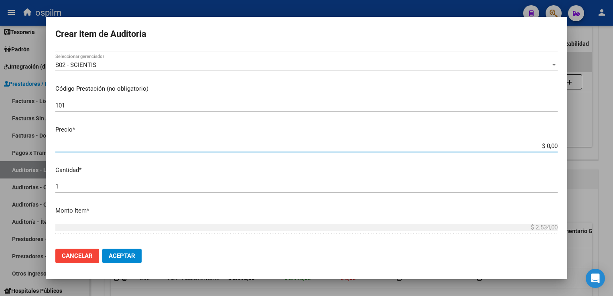
type input "$ 0,01"
type input "$ 0,12"
type input "$ 1,26"
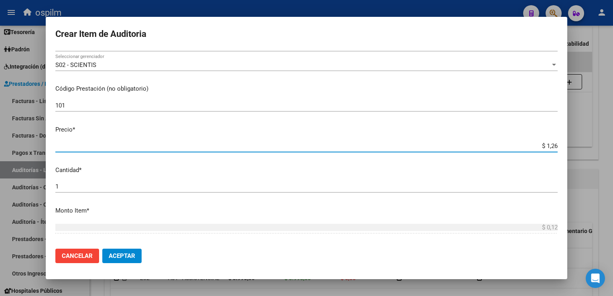
type input "$ 1,26"
type input "$ 12,67"
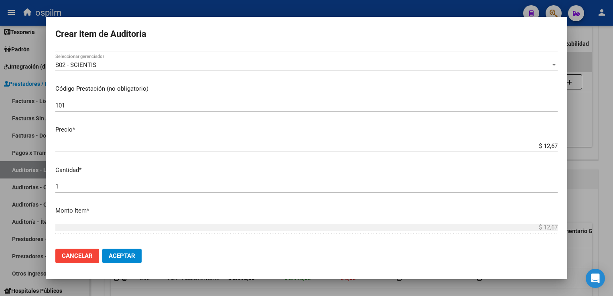
scroll to position [253, 0]
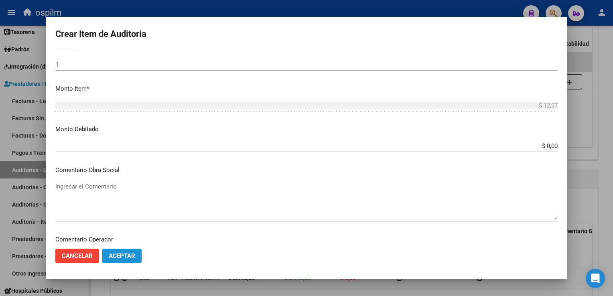
click at [128, 253] on span "Aceptar" at bounding box center [122, 255] width 26 height 7
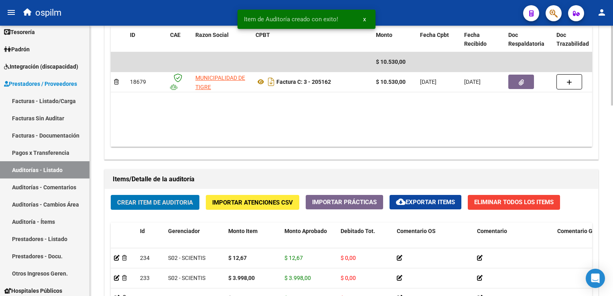
click at [135, 200] on span "Crear Item de Auditoria" at bounding box center [155, 202] width 76 height 7
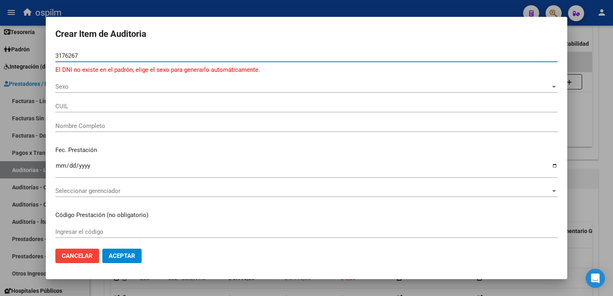
type input "31762670"
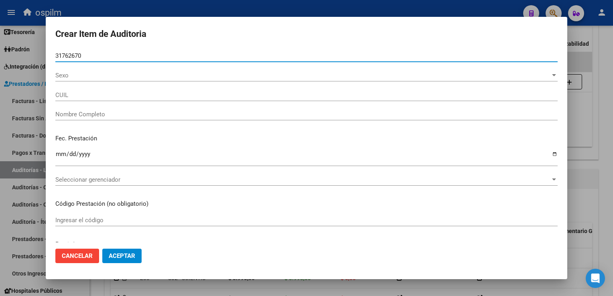
type input "20317626704"
type input "[PERSON_NAME] [PERSON_NAME]"
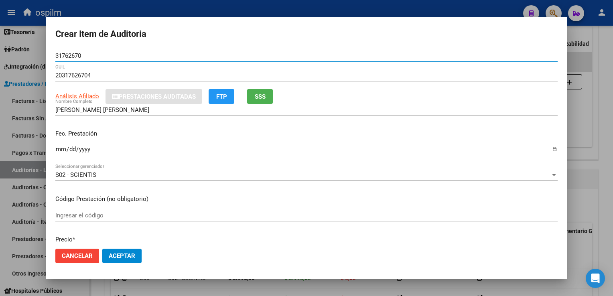
type input "31762670"
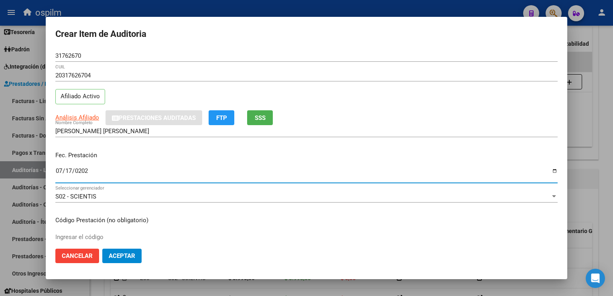
type input "[DATE]"
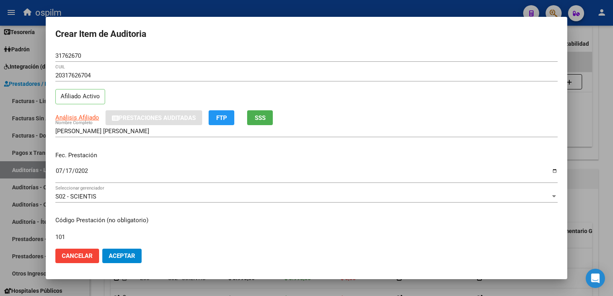
type input "101"
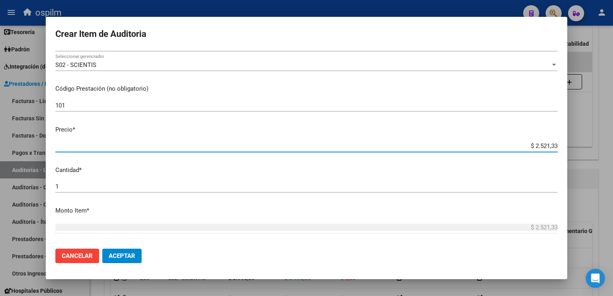
drag, startPoint x: 528, startPoint y: 144, endPoint x: 614, endPoint y: 188, distance: 96.6
click at [612, 188] on html "menu ospilm person Firma Express Inicio Calendario SSS Instructivos Contacto OS…" at bounding box center [306, 148] width 613 height 296
type input "$ 0,01"
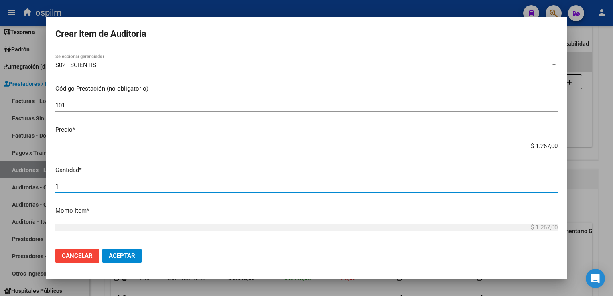
scroll to position [253, 0]
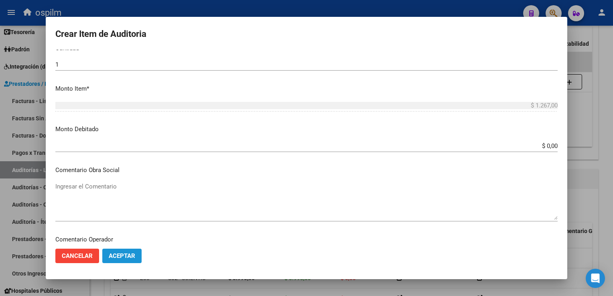
click at [120, 249] on button "Aceptar" at bounding box center [121, 256] width 39 height 14
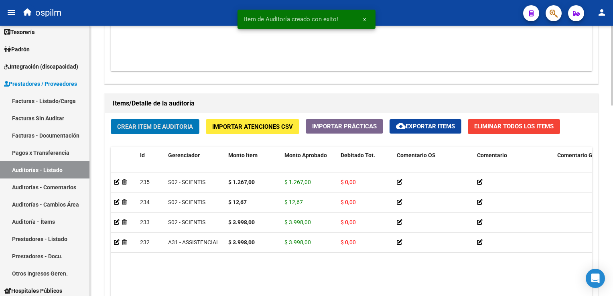
scroll to position [522, 0]
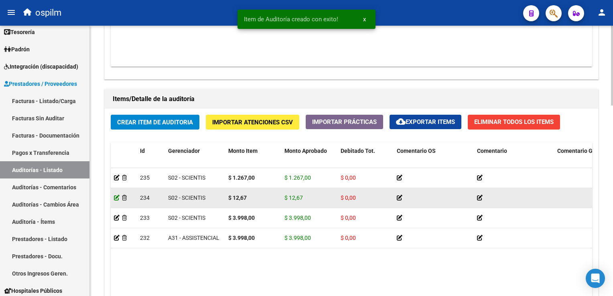
click at [115, 196] on icon at bounding box center [117, 198] width 6 height 6
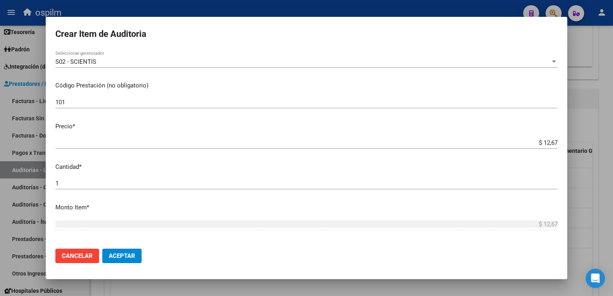
scroll to position [120, 0]
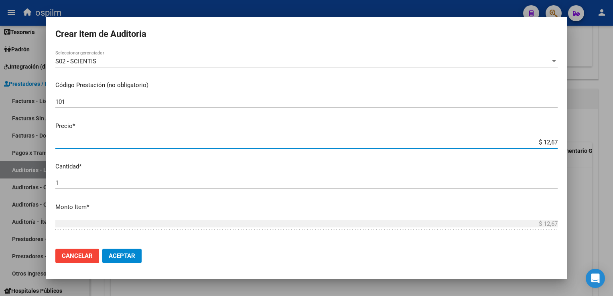
drag, startPoint x: 537, startPoint y: 139, endPoint x: 612, endPoint y: 156, distance: 76.9
click at [612, 156] on html "menu ospilm person Firma Express Inicio Calendario SSS Instructivos Contacto OS…" at bounding box center [306, 148] width 613 height 296
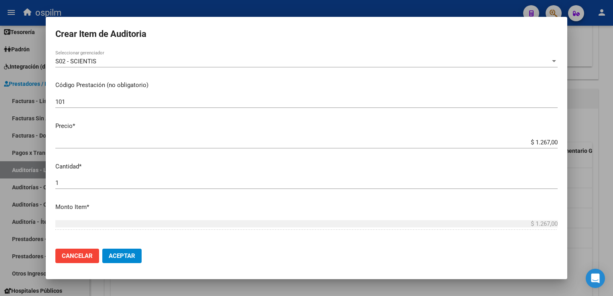
scroll to position [238, 0]
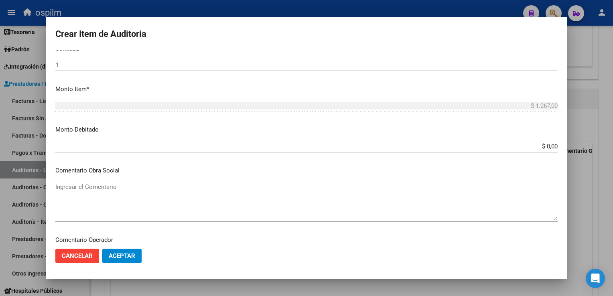
click at [120, 247] on mat-dialog-actions "Cancelar Aceptar" at bounding box center [306, 255] width 502 height 27
click at [119, 251] on button "Aceptar" at bounding box center [121, 256] width 39 height 14
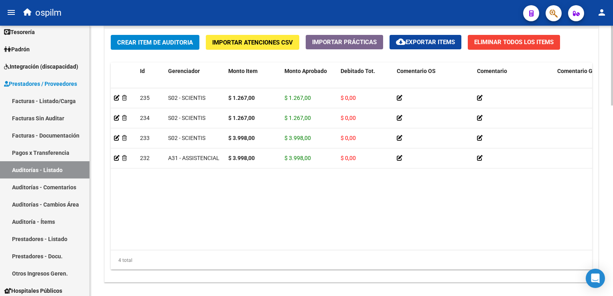
scroll to position [644, 0]
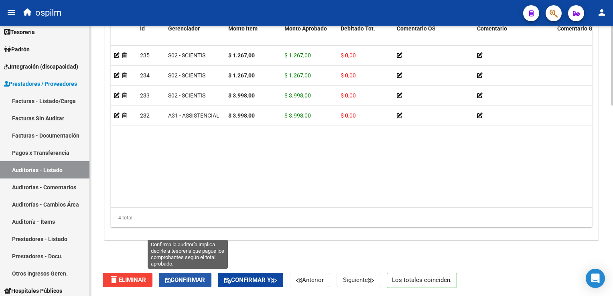
click at [170, 278] on icon "button" at bounding box center [167, 280] width 5 height 6
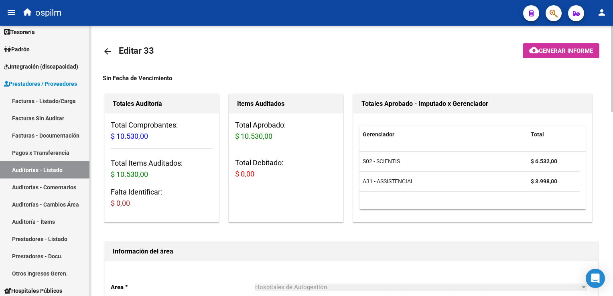
scroll to position [0, 0]
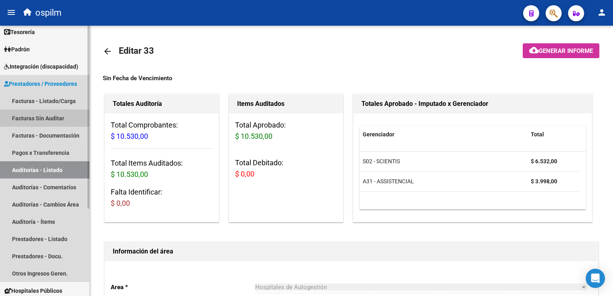
click at [55, 115] on link "Facturas Sin Auditar" at bounding box center [44, 117] width 89 height 17
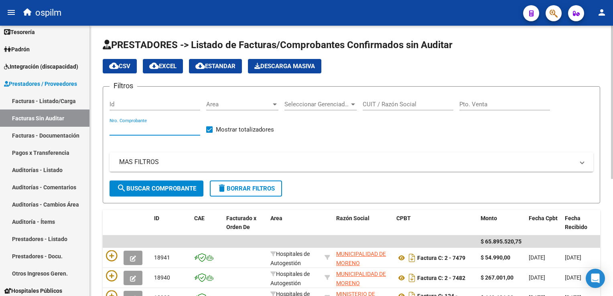
click at [168, 130] on input "Nro. Comprobante" at bounding box center [154, 128] width 91 height 7
click at [184, 186] on span "search Buscar Comprobante" at bounding box center [156, 188] width 79 height 7
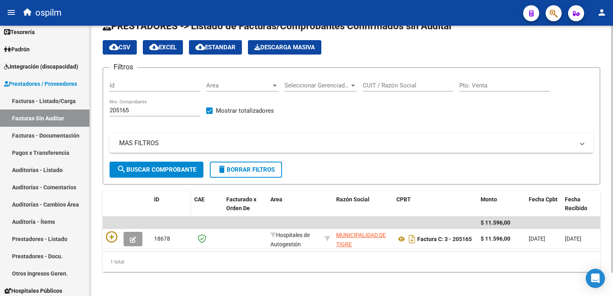
scroll to position [25, 0]
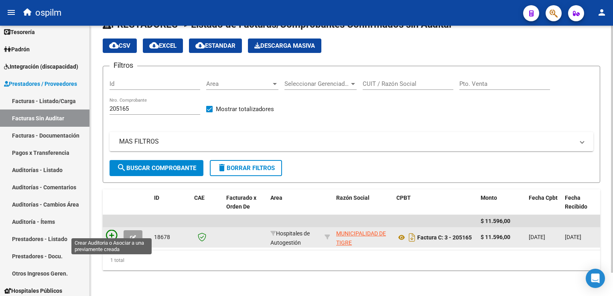
click at [111, 231] on icon at bounding box center [111, 235] width 11 height 11
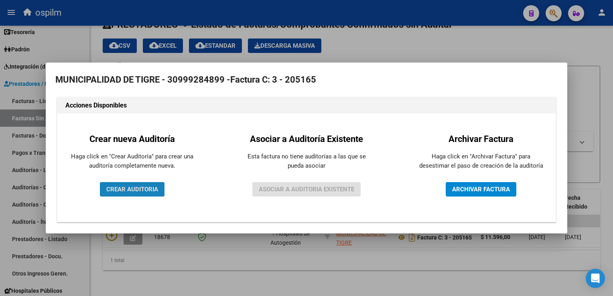
click at [124, 193] on button "CREAR AUDITORIA" at bounding box center [132, 189] width 65 height 14
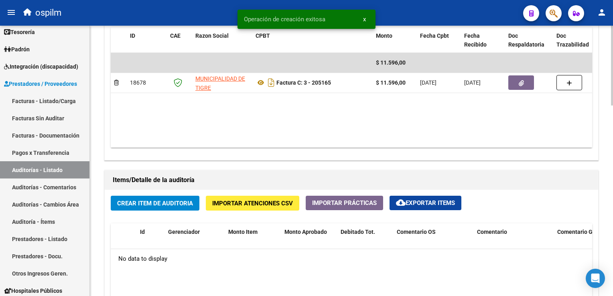
scroll to position [441, 0]
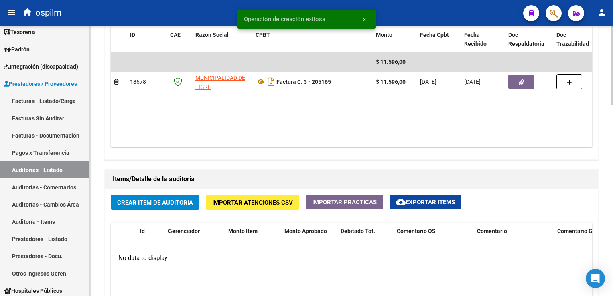
click at [144, 206] on button "Crear Item de Auditoria" at bounding box center [155, 202] width 89 height 15
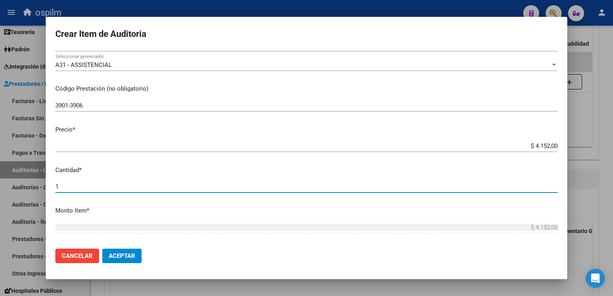
scroll to position [253, 0]
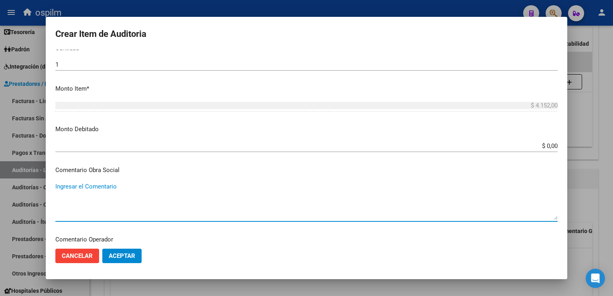
click at [116, 253] on span "Aceptar" at bounding box center [122, 255] width 26 height 7
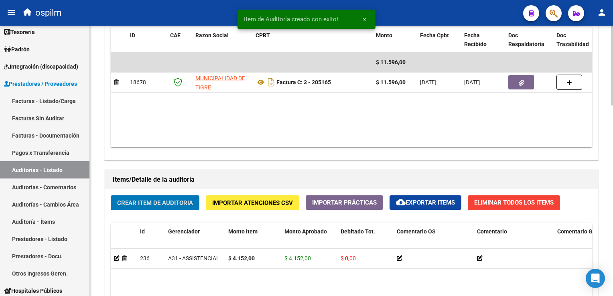
scroll to position [441, 0]
click at [150, 200] on span "Crear Item de Auditoria" at bounding box center [155, 202] width 76 height 7
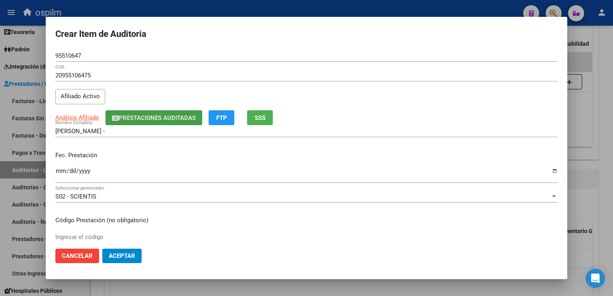
click at [163, 116] on span "Prestaciones Auditadas" at bounding box center [157, 117] width 77 height 7
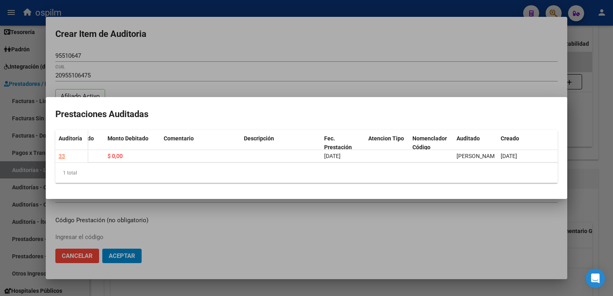
scroll to position [0, 0]
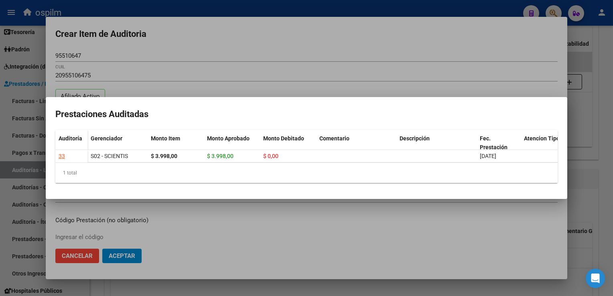
click at [186, 57] on div at bounding box center [306, 148] width 613 height 296
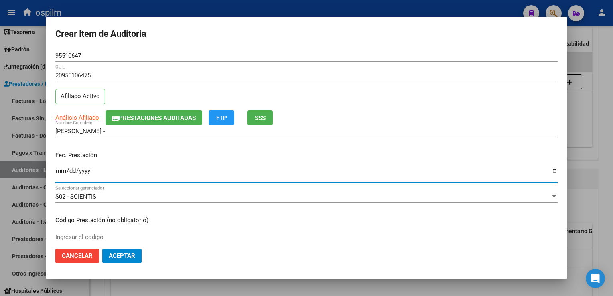
click at [62, 168] on input "Ingresar la fecha" at bounding box center [306, 174] width 502 height 13
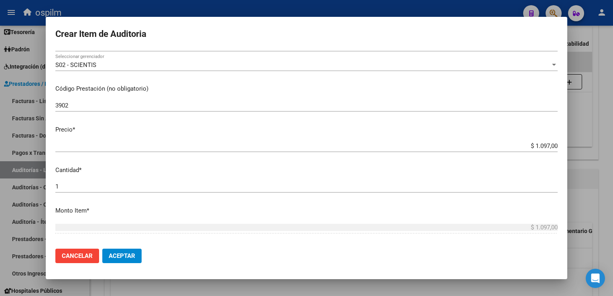
scroll to position [253, 0]
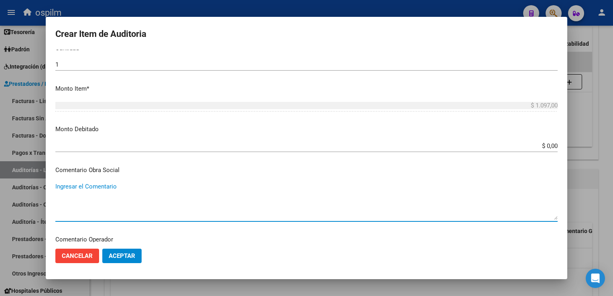
click at [115, 257] on span "Aceptar" at bounding box center [122, 255] width 26 height 7
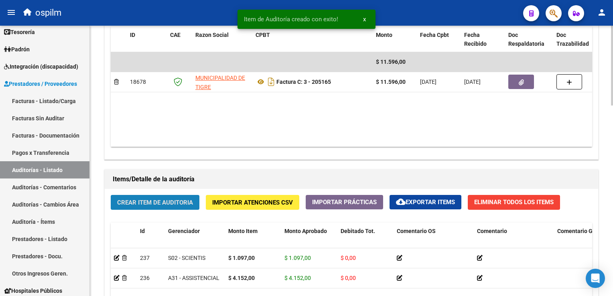
click at [156, 199] on span "Crear Item de Auditoria" at bounding box center [155, 202] width 76 height 7
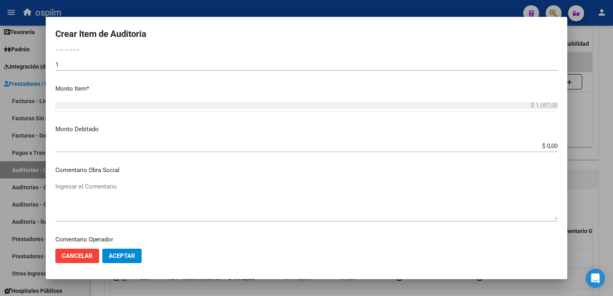
scroll to position [363, 0]
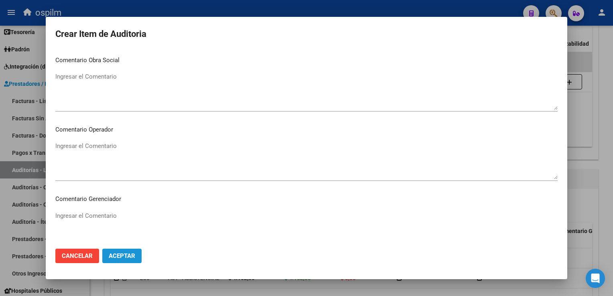
click at [117, 249] on button "Aceptar" at bounding box center [121, 256] width 39 height 14
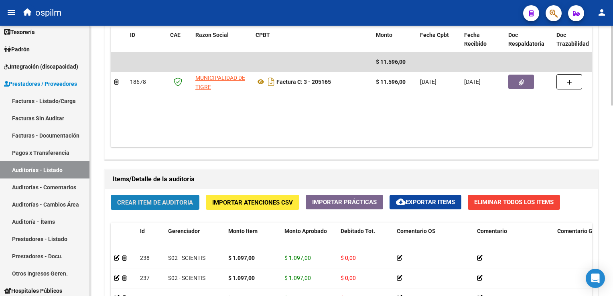
click at [133, 200] on span "Crear Item de Auditoria" at bounding box center [155, 202] width 76 height 7
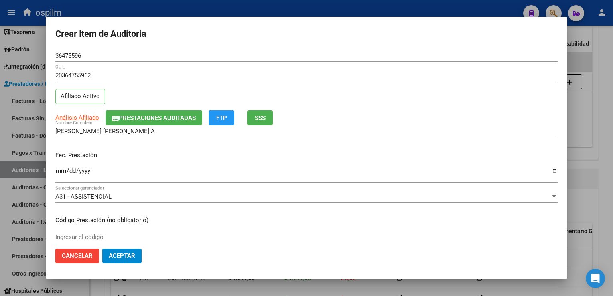
scroll to position [131, 0]
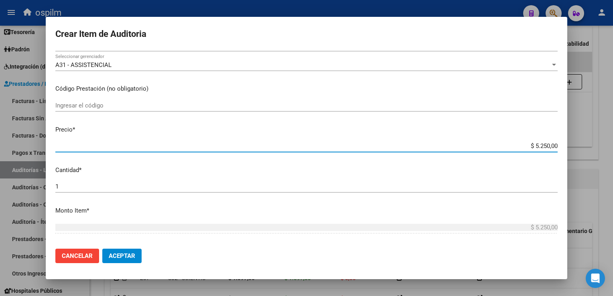
click at [83, 108] on input "Ingresar el código" at bounding box center [306, 105] width 502 height 7
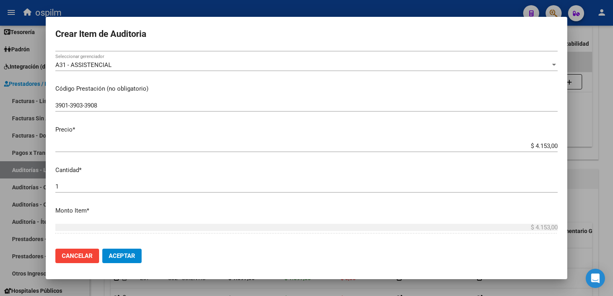
scroll to position [253, 0]
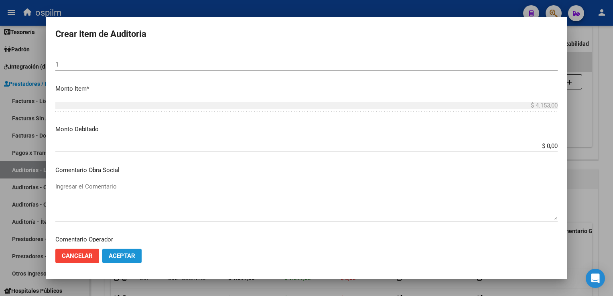
click at [131, 251] on button "Aceptar" at bounding box center [121, 256] width 39 height 14
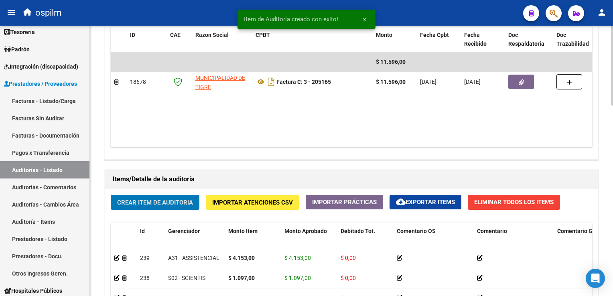
click at [144, 199] on span "Crear Item de Auditoria" at bounding box center [155, 202] width 76 height 7
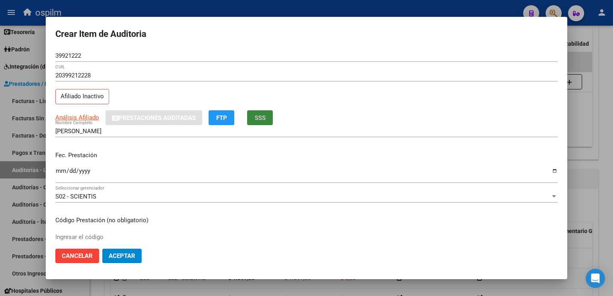
click at [264, 115] on span "SSS" at bounding box center [260, 117] width 11 height 7
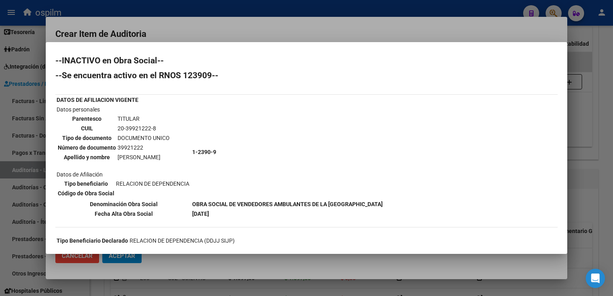
scroll to position [0, 0]
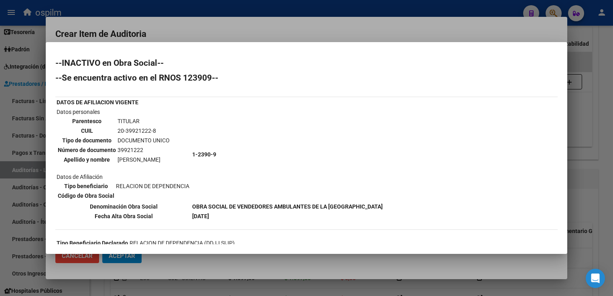
click at [489, 36] on div at bounding box center [306, 148] width 613 height 296
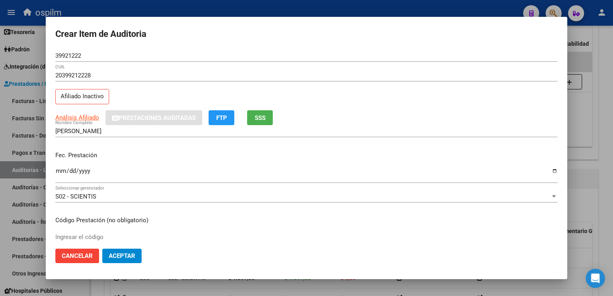
click at [57, 168] on input "Ingresar la fecha" at bounding box center [306, 174] width 502 height 13
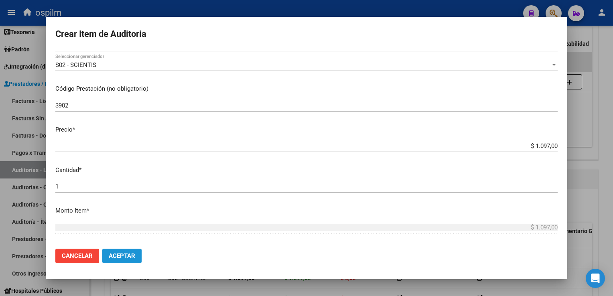
click at [114, 255] on span "Aceptar" at bounding box center [122, 255] width 26 height 7
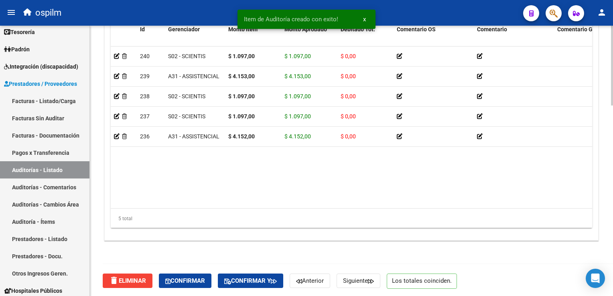
scroll to position [644, 0]
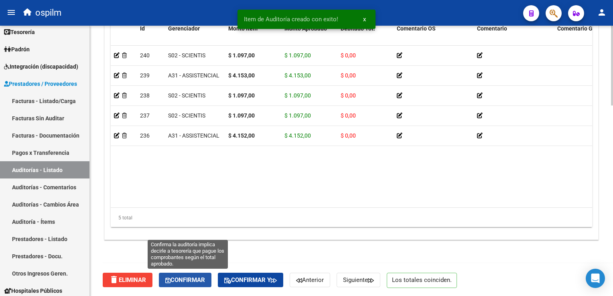
click at [203, 275] on button "Confirmar" at bounding box center [185, 280] width 53 height 14
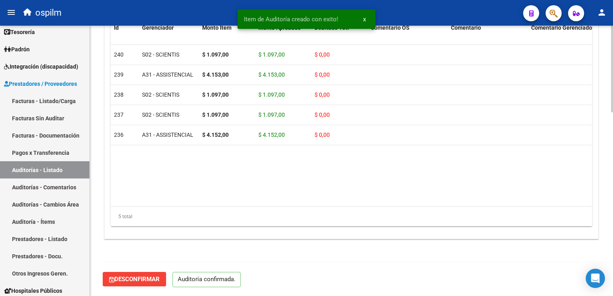
scroll to position [572, 0]
